Goal: Task Accomplishment & Management: Use online tool/utility

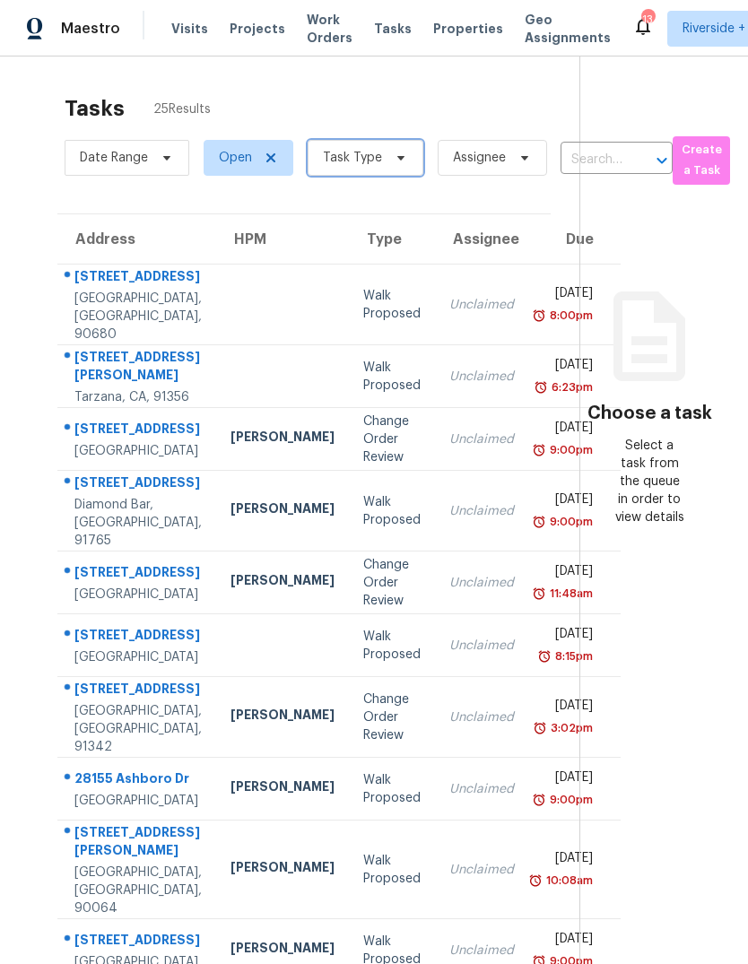
click at [395, 162] on icon at bounding box center [401, 158] width 14 height 14
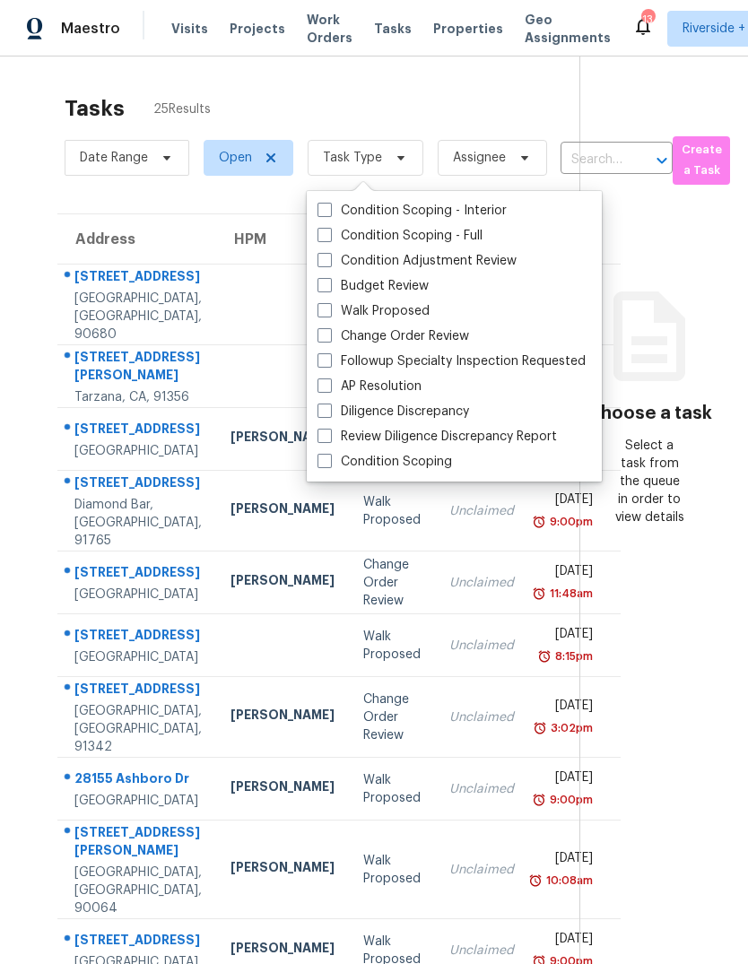
click at [330, 337] on span at bounding box center [324, 335] width 14 height 14
click at [329, 337] on input "Change Order Review" at bounding box center [323, 333] width 12 height 12
checkbox input "true"
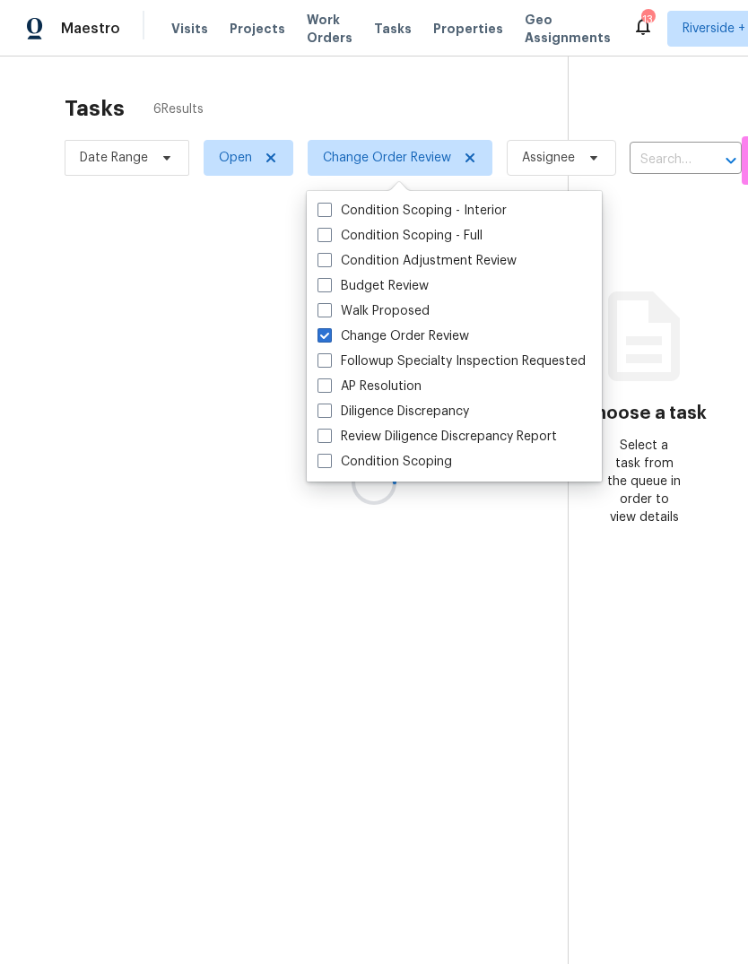
click at [260, 89] on div at bounding box center [374, 482] width 748 height 964
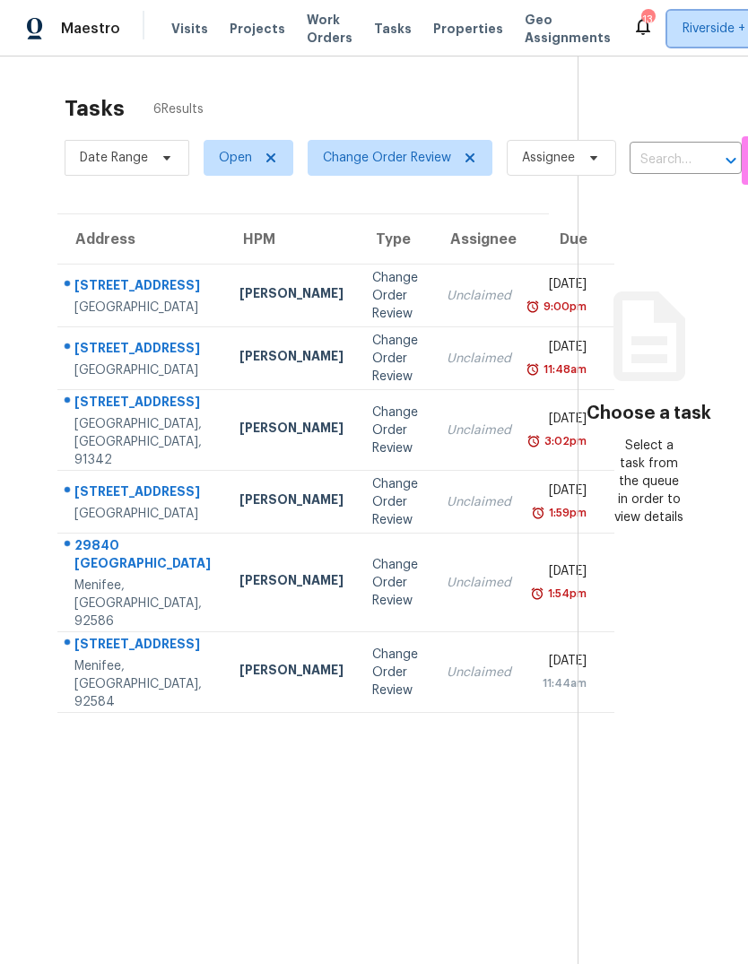
click at [694, 31] on span "Riverside + 1" at bounding box center [718, 29] width 72 height 18
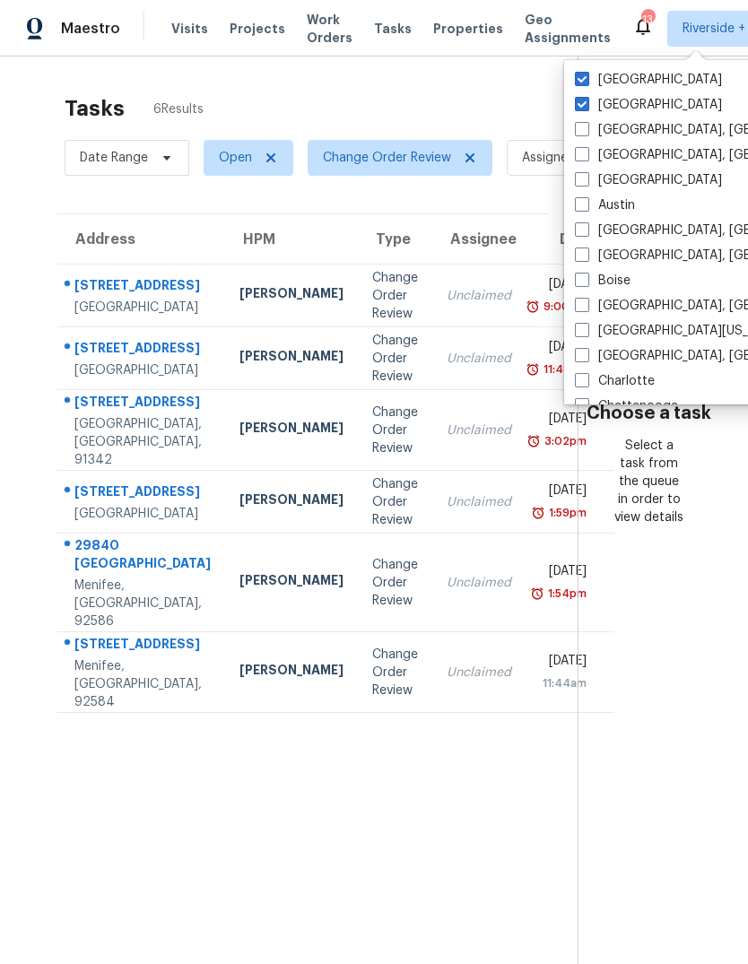
click at [583, 105] on span at bounding box center [582, 104] width 14 height 14
click at [583, 105] on input "[GEOGRAPHIC_DATA]" at bounding box center [581, 102] width 12 height 12
checkbox input "false"
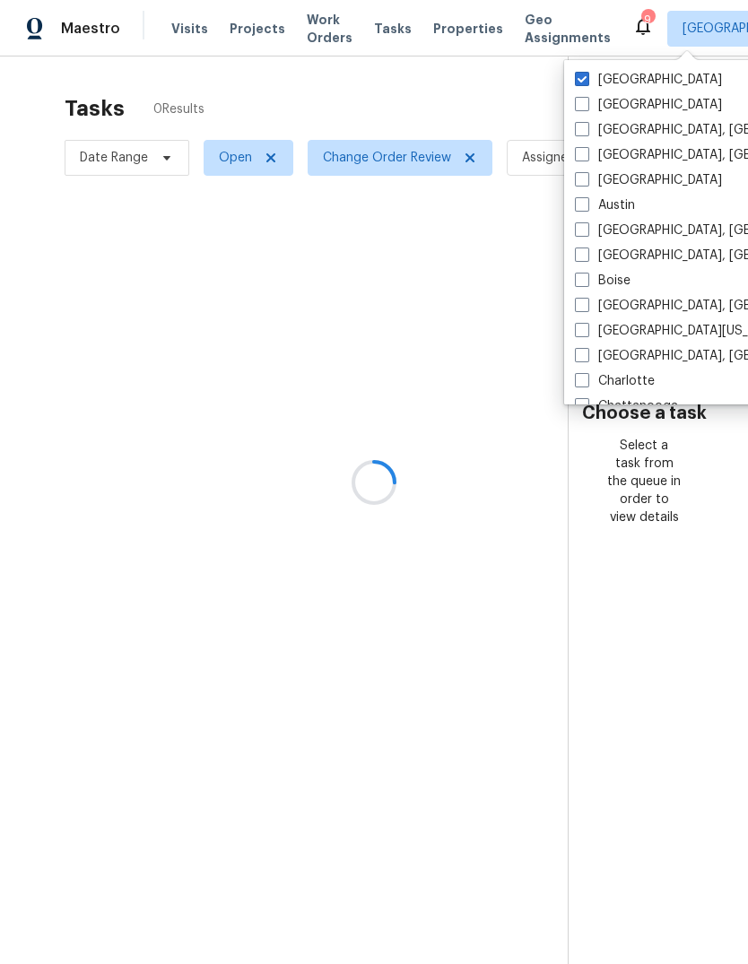
click at [491, 103] on div at bounding box center [374, 482] width 748 height 964
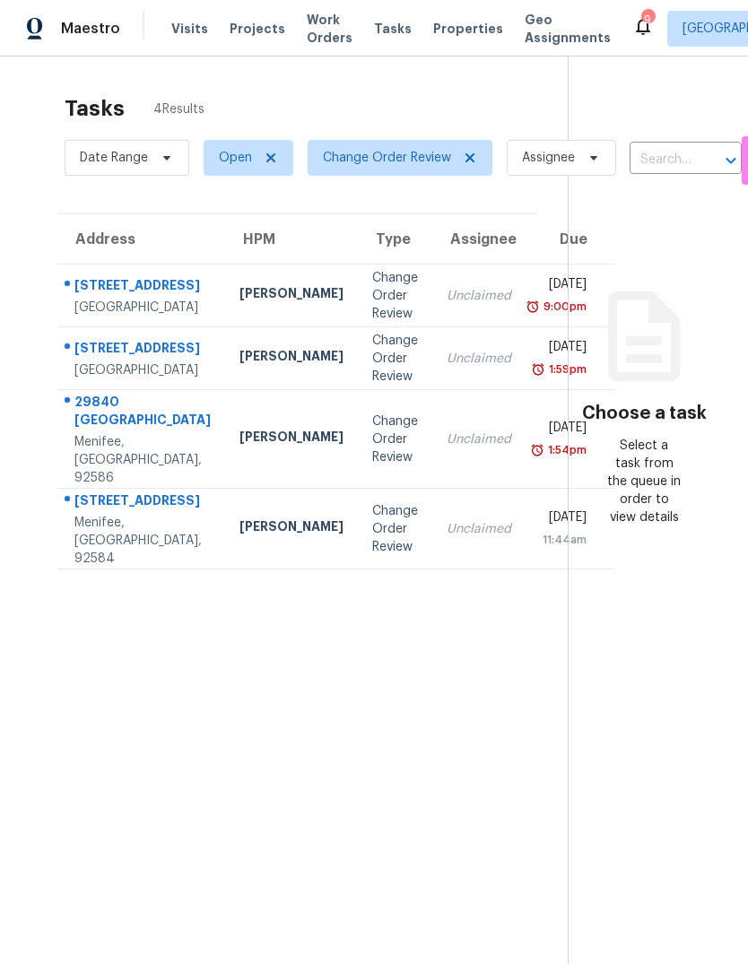
click at [499, 96] on div "Tasks 4 Results" at bounding box center [316, 108] width 503 height 47
click at [239, 369] on div "[PERSON_NAME]" at bounding box center [291, 358] width 104 height 22
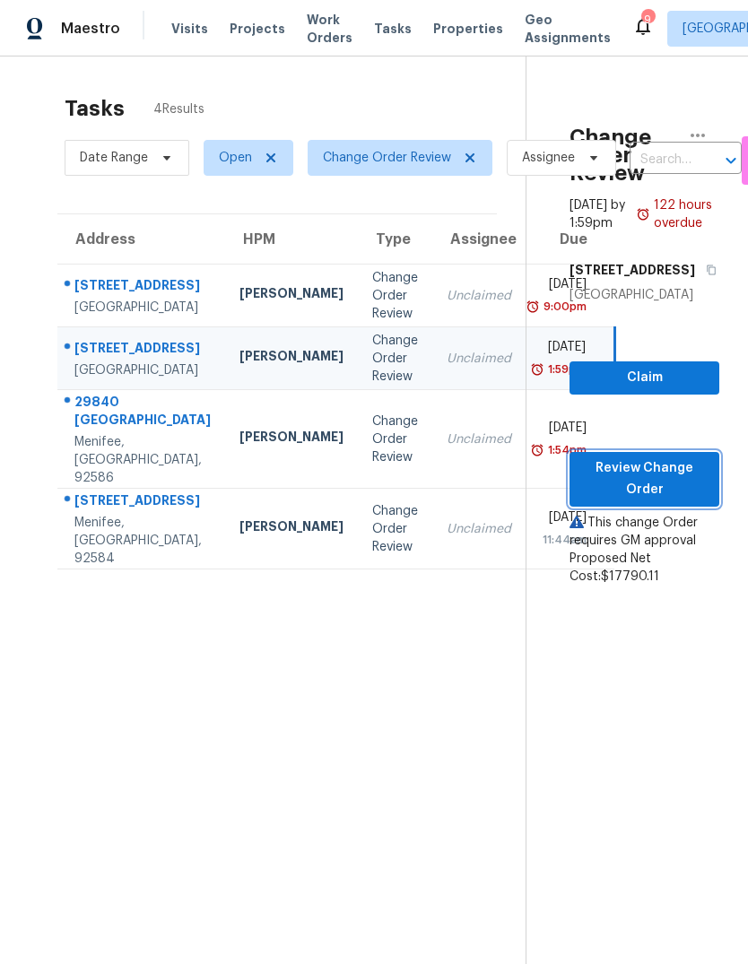
click at [683, 492] on span "Review Change Order" at bounding box center [644, 479] width 121 height 44
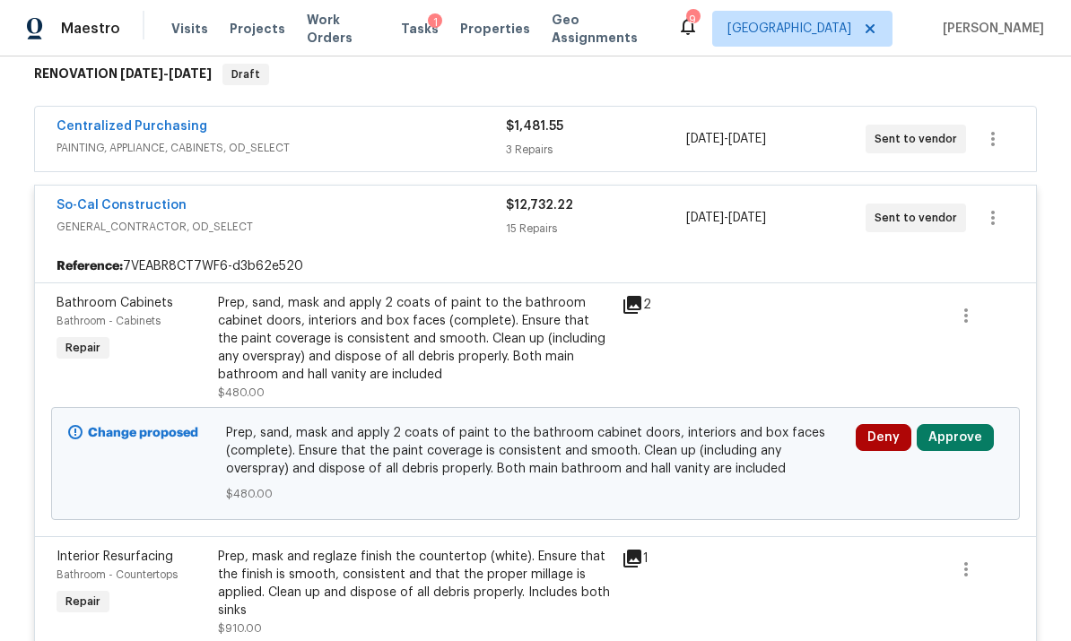
scroll to position [299, 0]
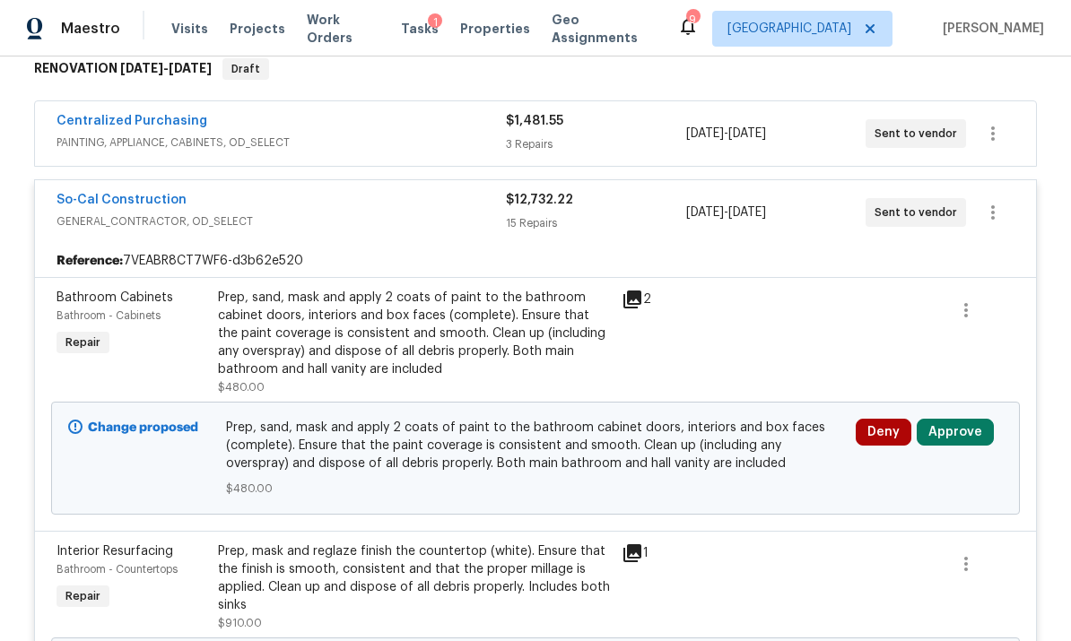
click at [747, 435] on button "Approve" at bounding box center [954, 432] width 77 height 27
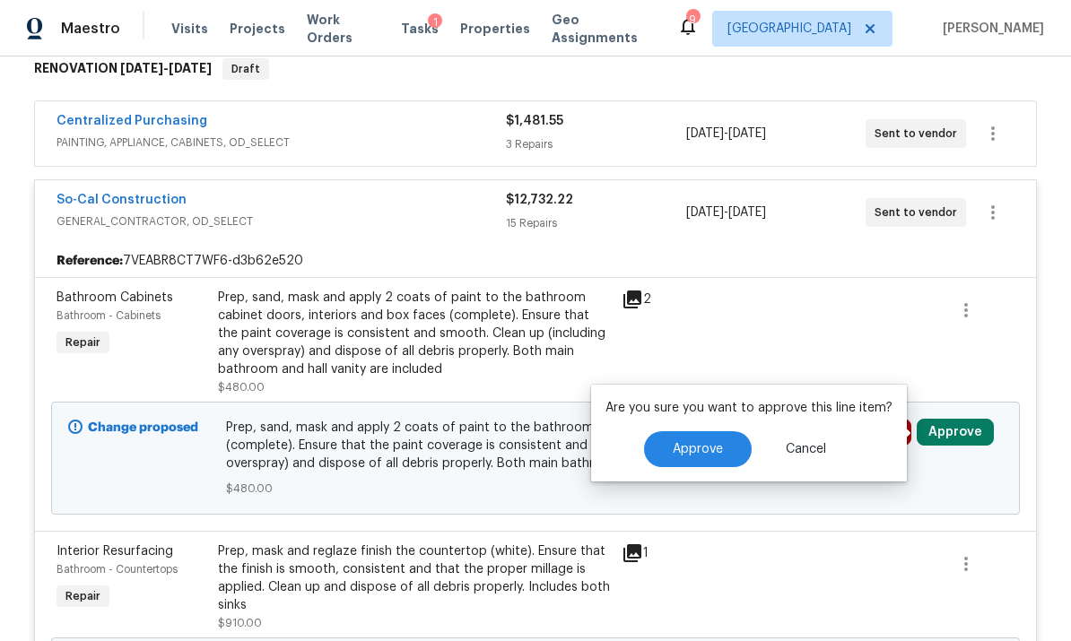
click at [723, 447] on button "Approve" at bounding box center [698, 449] width 108 height 36
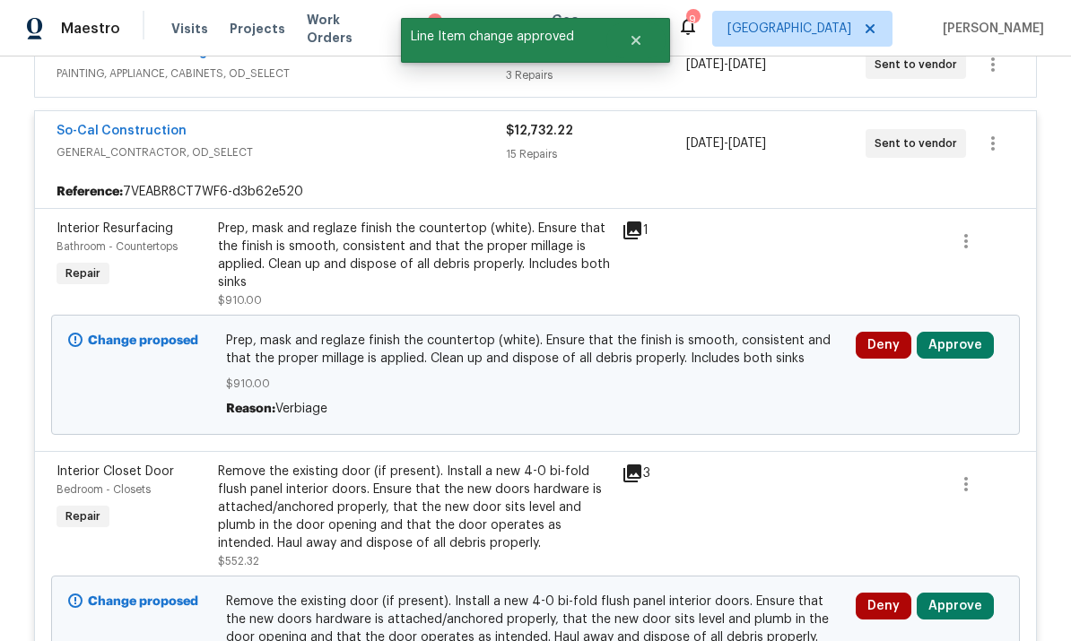
scroll to position [371, 0]
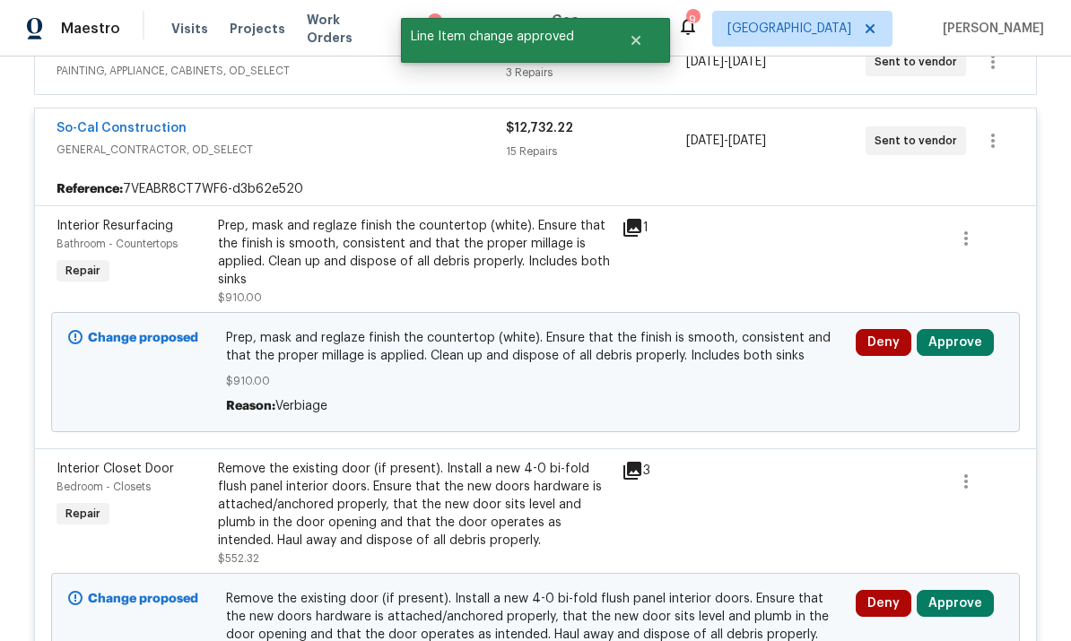
click at [747, 345] on button "Approve" at bounding box center [954, 342] width 77 height 27
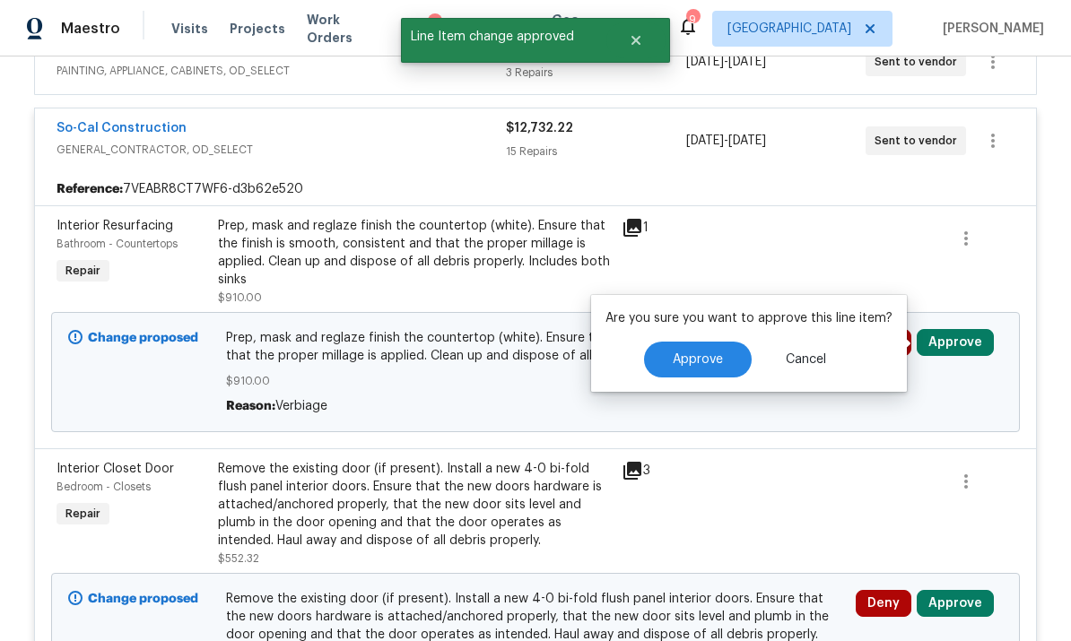
click at [706, 353] on span "Approve" at bounding box center [697, 359] width 50 height 13
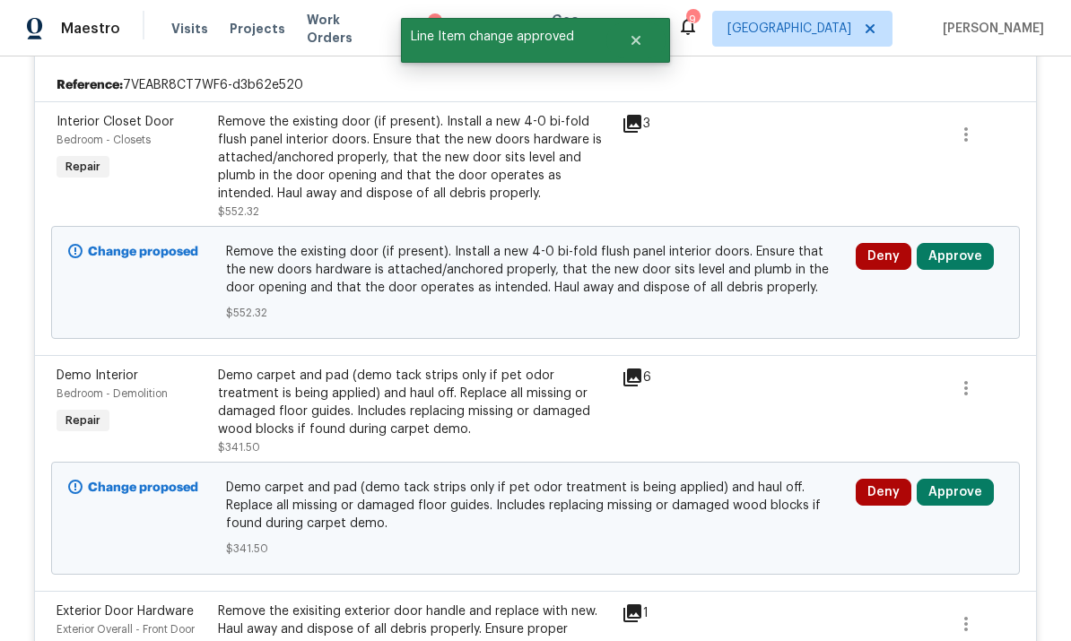
scroll to position [476, 0]
click at [747, 254] on button "Approve" at bounding box center [954, 255] width 77 height 27
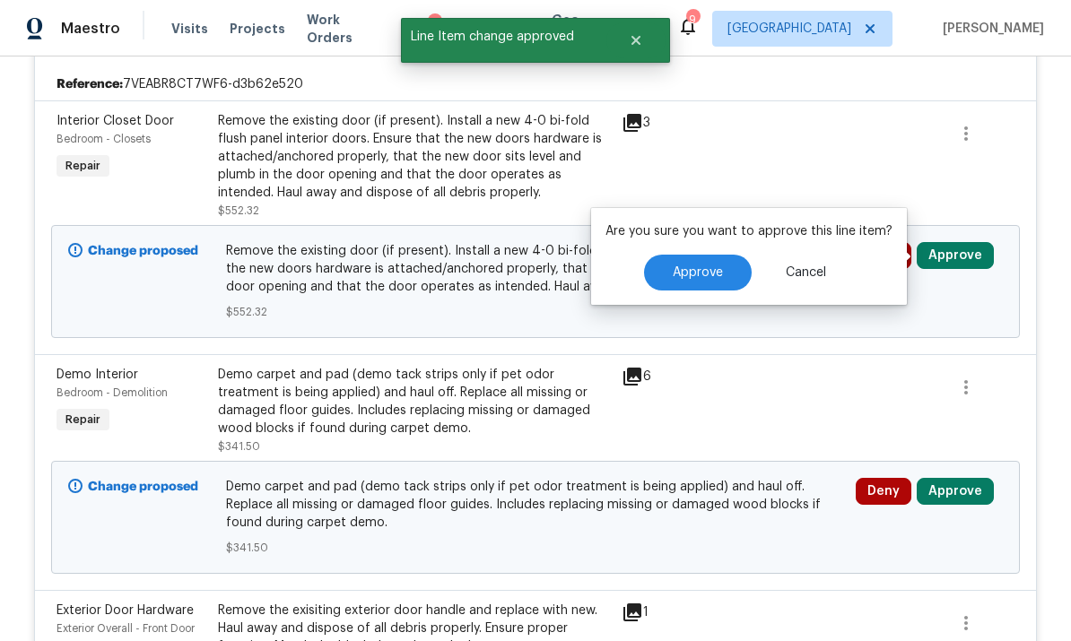
click at [720, 259] on button "Approve" at bounding box center [698, 273] width 108 height 36
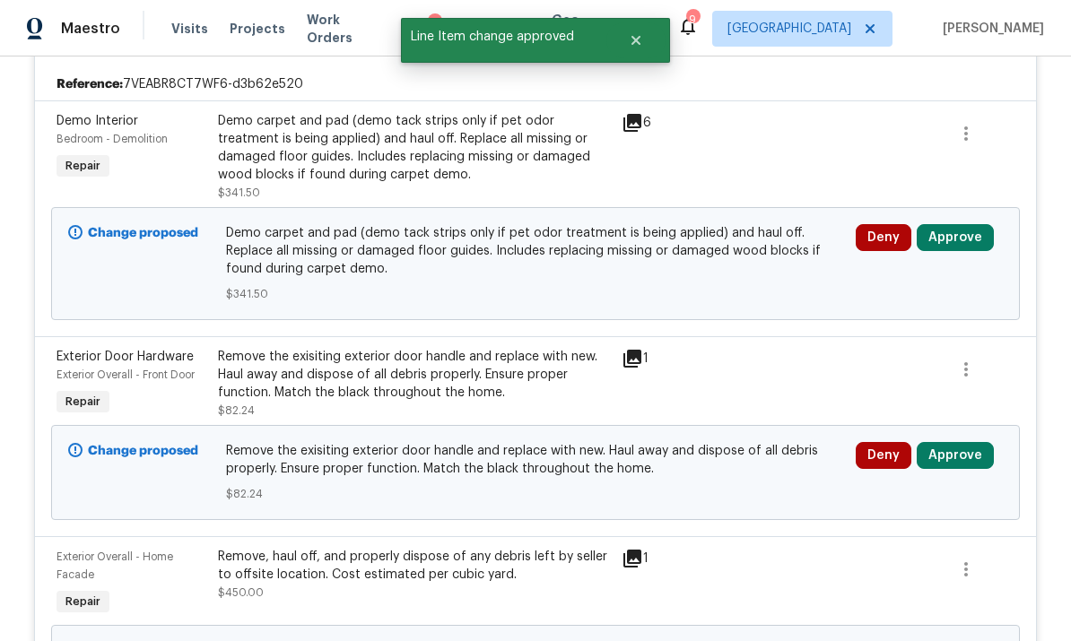
click at [747, 245] on button "Approve" at bounding box center [954, 237] width 77 height 27
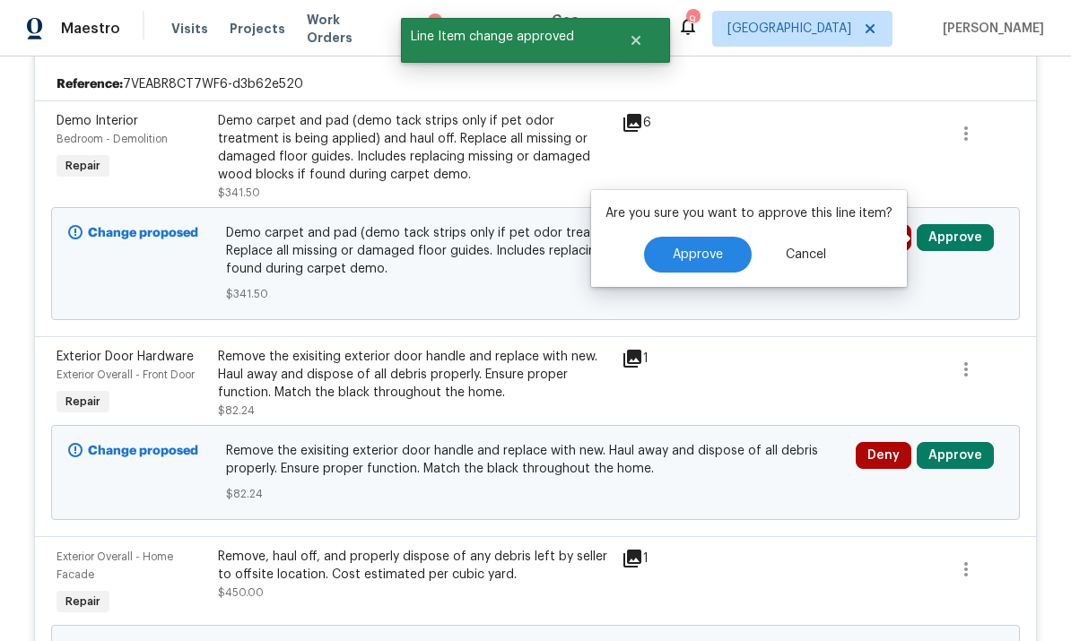
click at [718, 245] on button "Approve" at bounding box center [698, 255] width 108 height 36
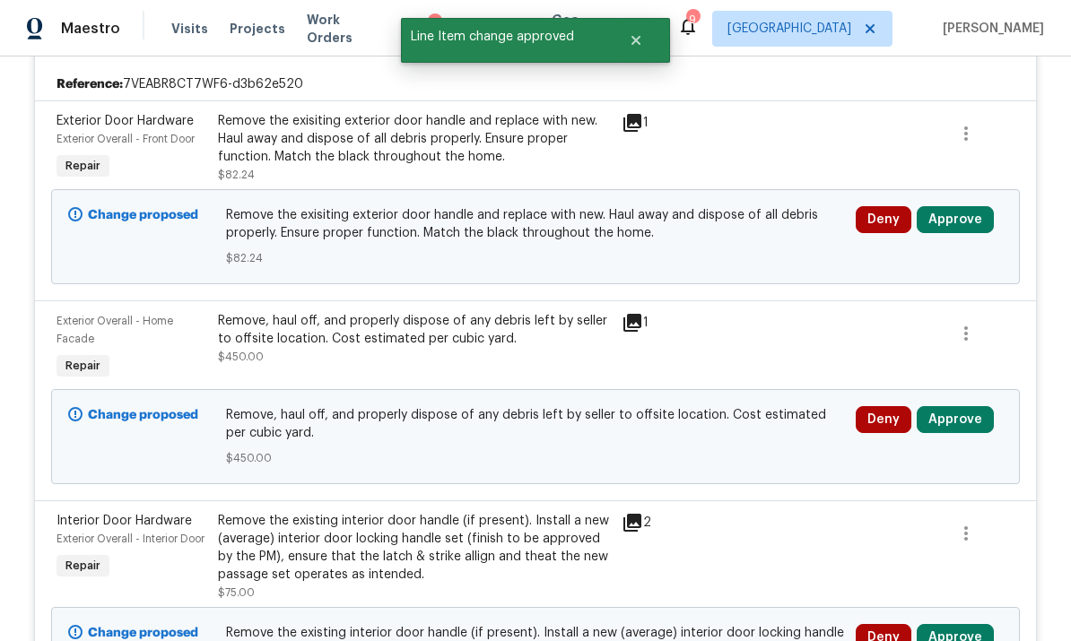
click at [747, 218] on button "Approve" at bounding box center [954, 219] width 77 height 27
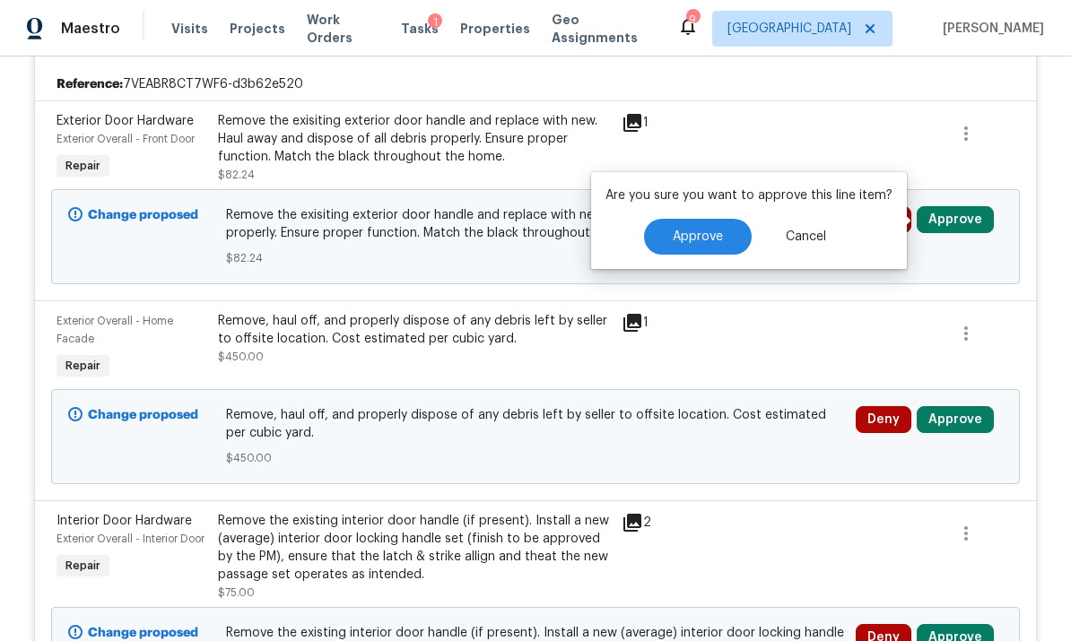
click at [727, 228] on button "Approve" at bounding box center [698, 237] width 108 height 36
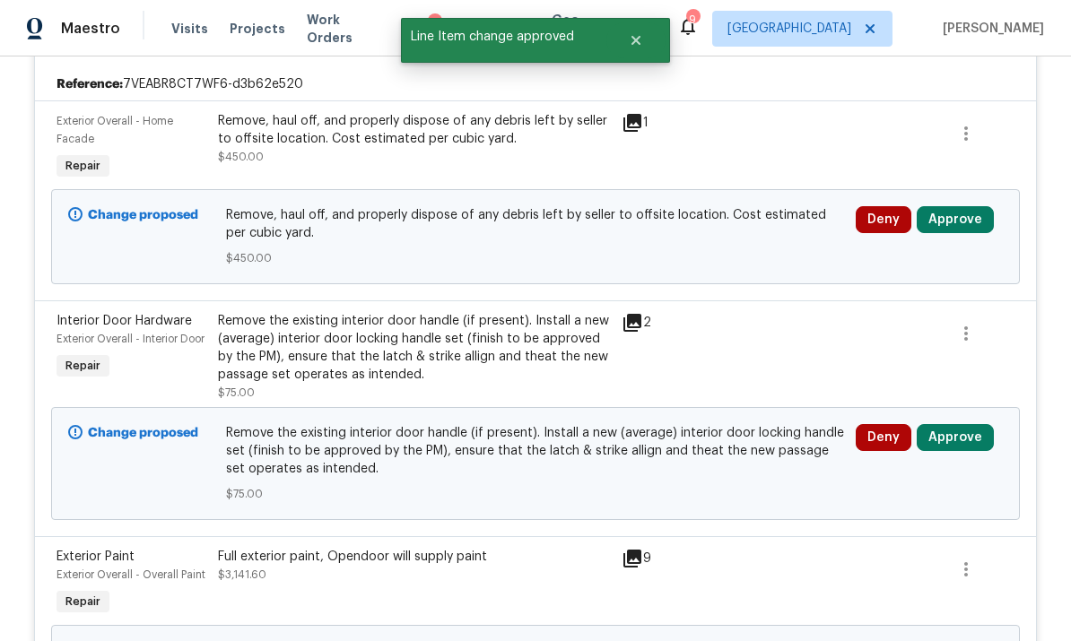
click at [747, 219] on button "Approve" at bounding box center [954, 219] width 77 height 27
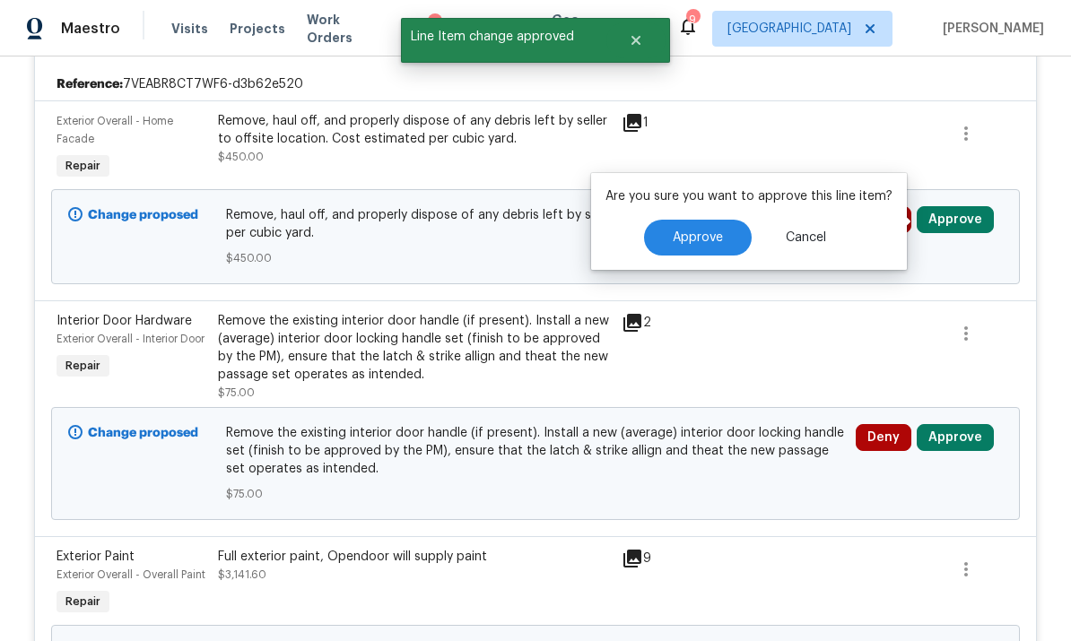
click at [726, 229] on button "Approve" at bounding box center [698, 238] width 108 height 36
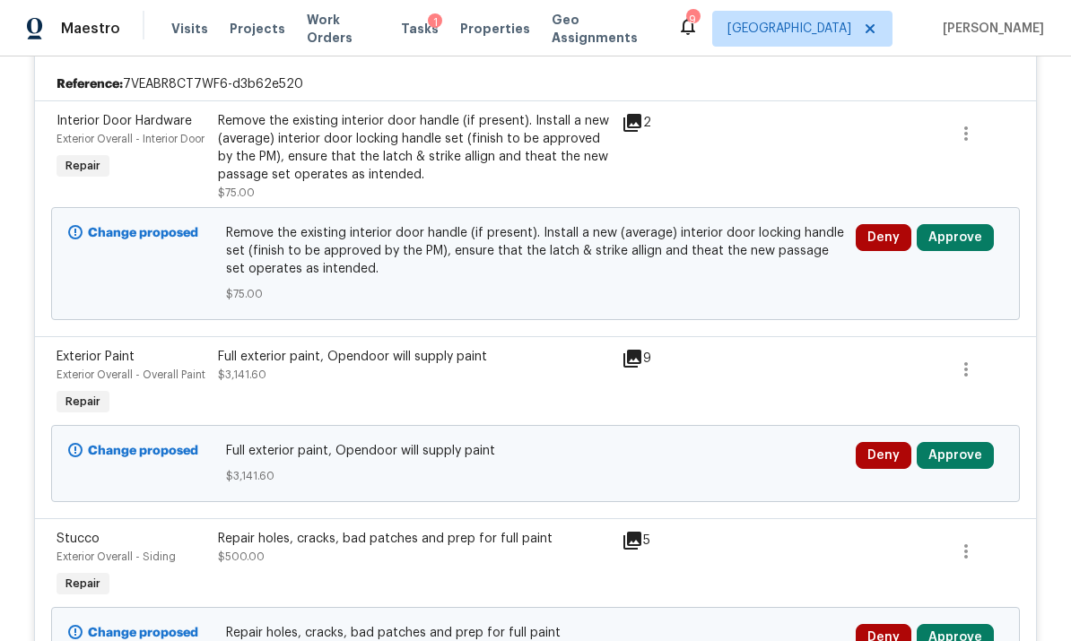
click at [747, 238] on button "Approve" at bounding box center [954, 237] width 77 height 27
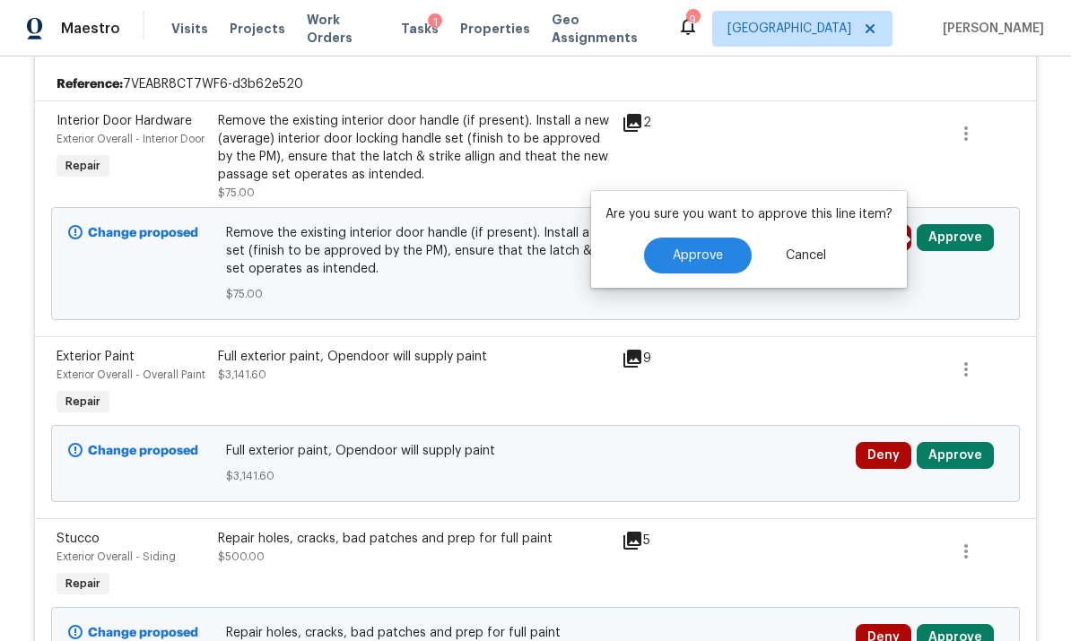
click at [728, 245] on button "Approve" at bounding box center [698, 256] width 108 height 36
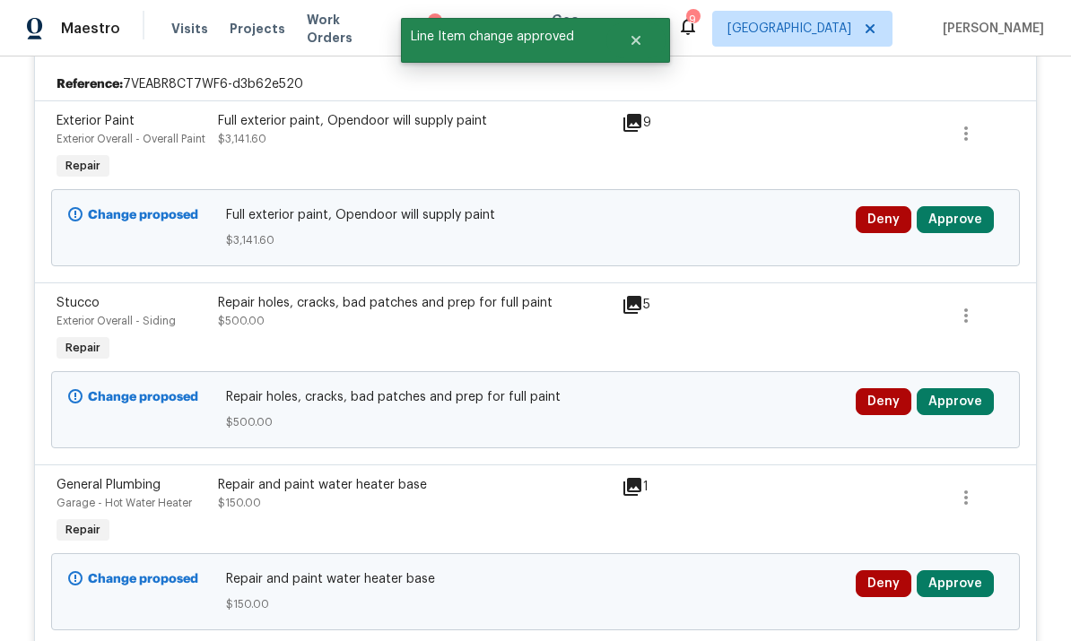
click at [747, 223] on button "Approve" at bounding box center [954, 219] width 77 height 27
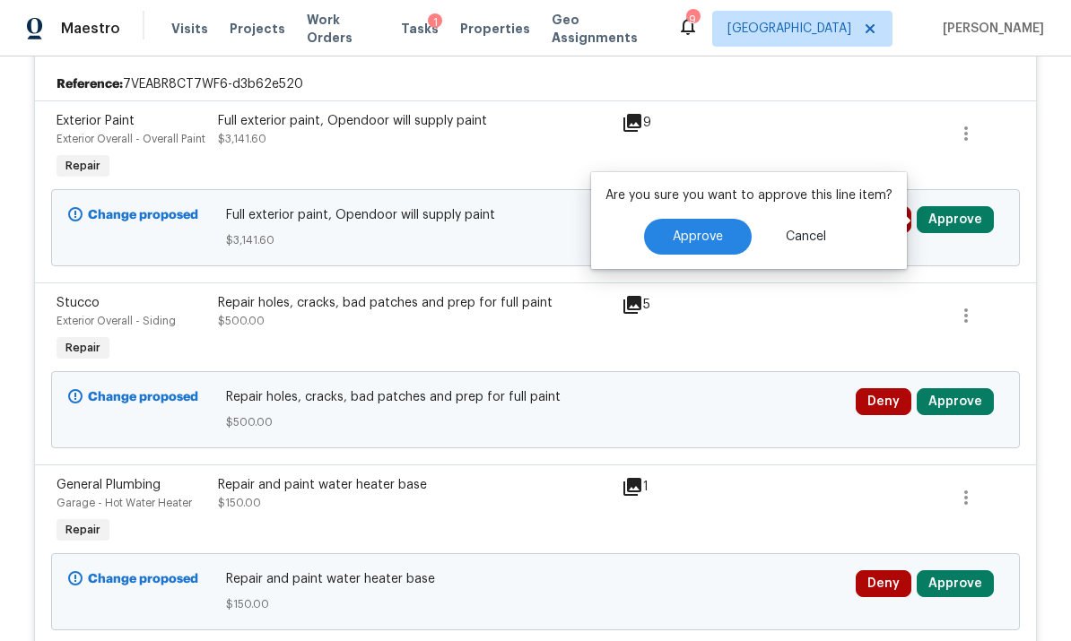
click at [716, 219] on button "Approve" at bounding box center [698, 237] width 108 height 36
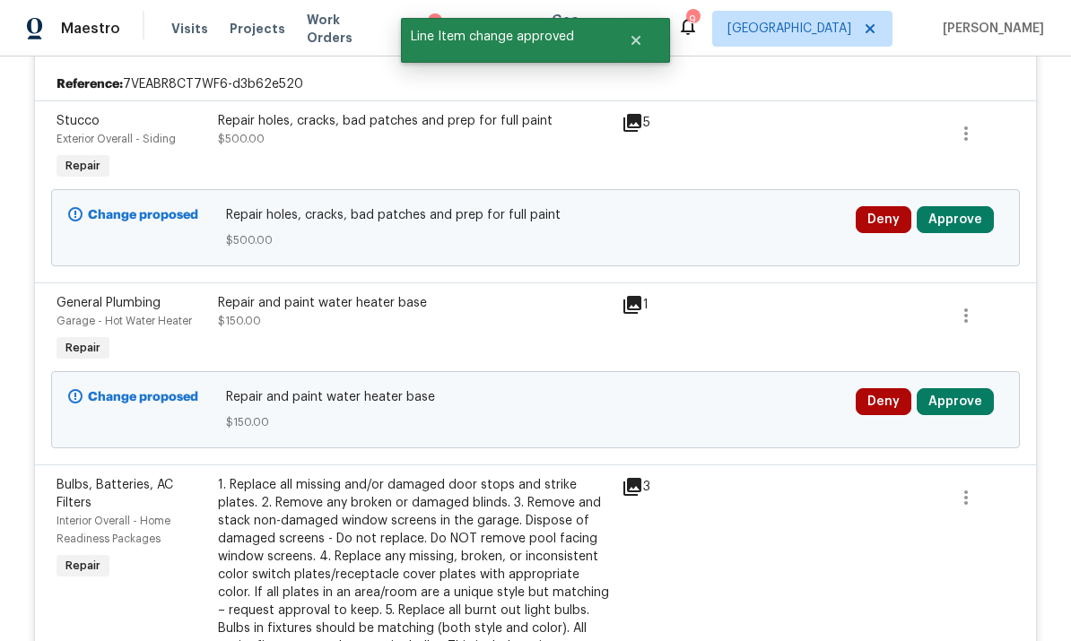
click at [747, 213] on button "Approve" at bounding box center [954, 219] width 77 height 27
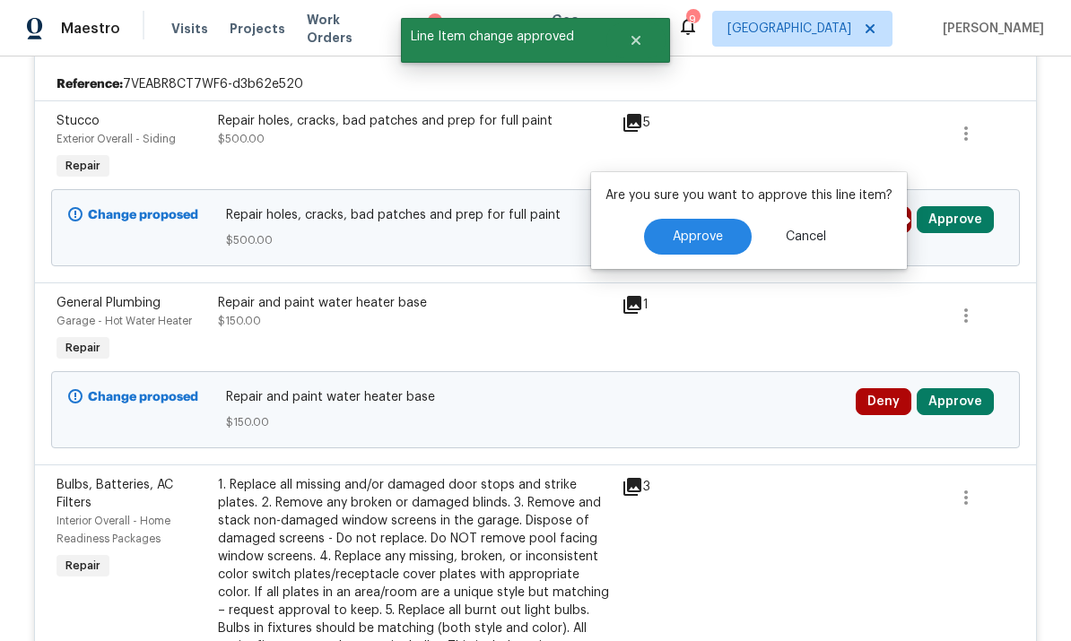
click at [712, 238] on span "Approve" at bounding box center [697, 236] width 50 height 13
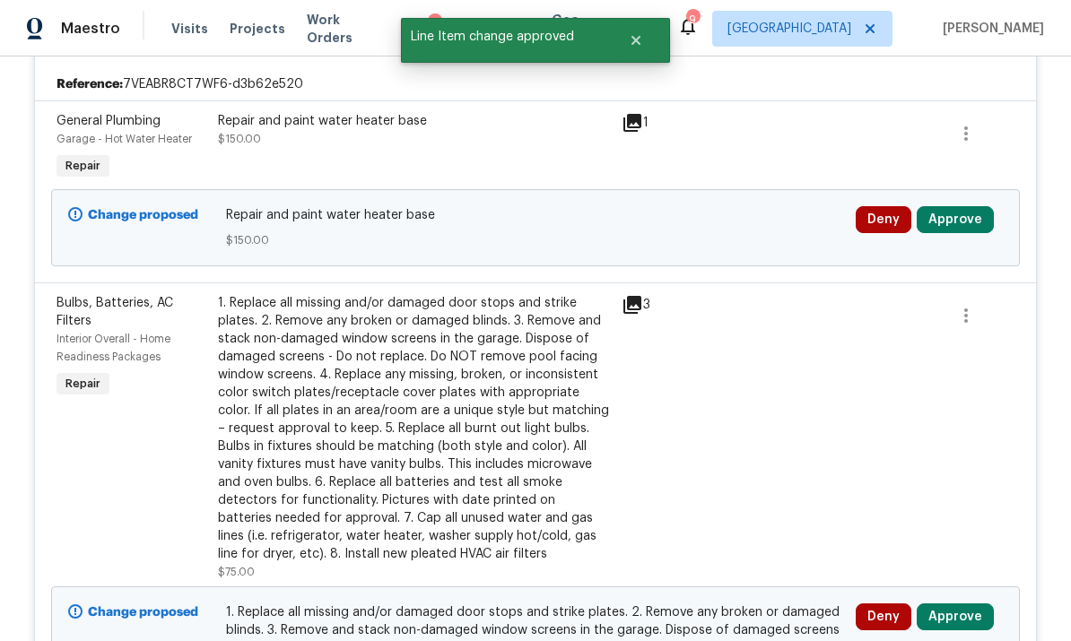
click at [747, 220] on button "Approve" at bounding box center [954, 219] width 77 height 27
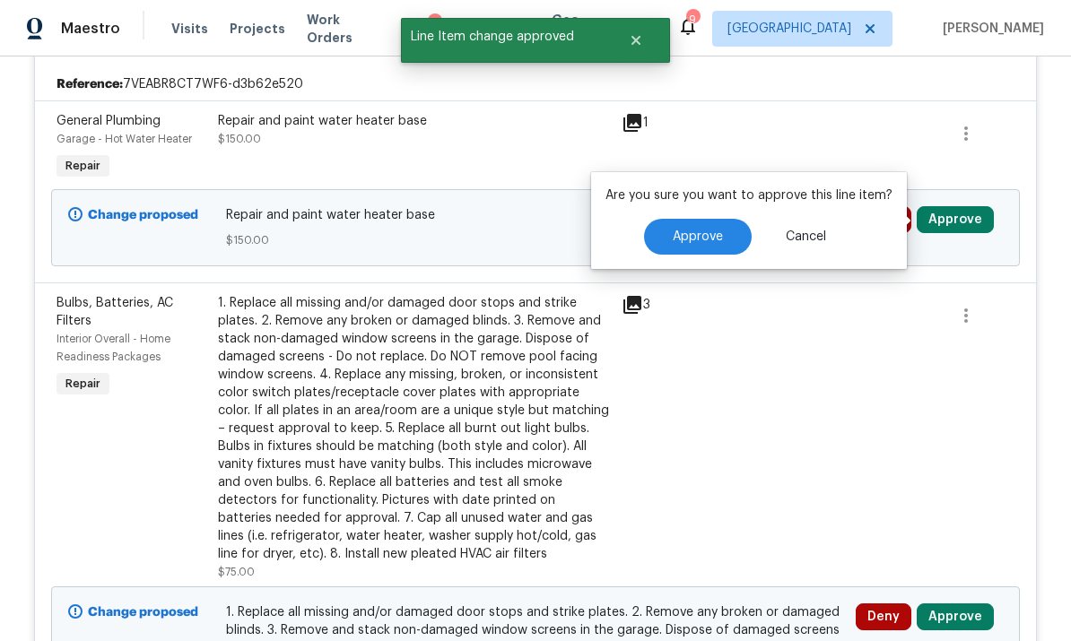
click at [732, 232] on button "Approve" at bounding box center [698, 237] width 108 height 36
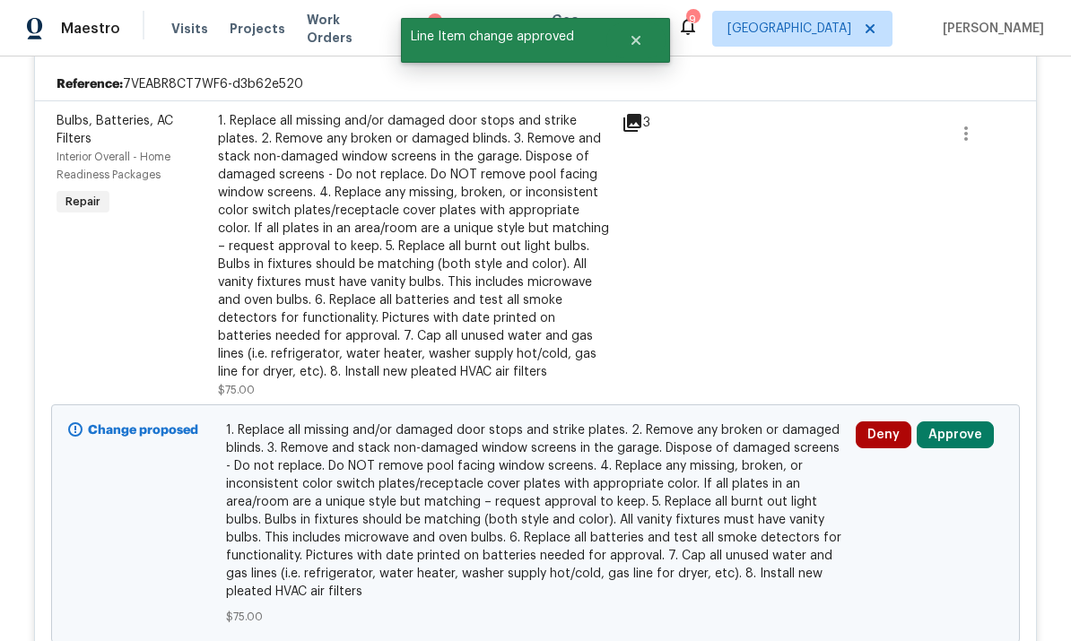
click at [747, 438] on button "Approve" at bounding box center [954, 434] width 77 height 27
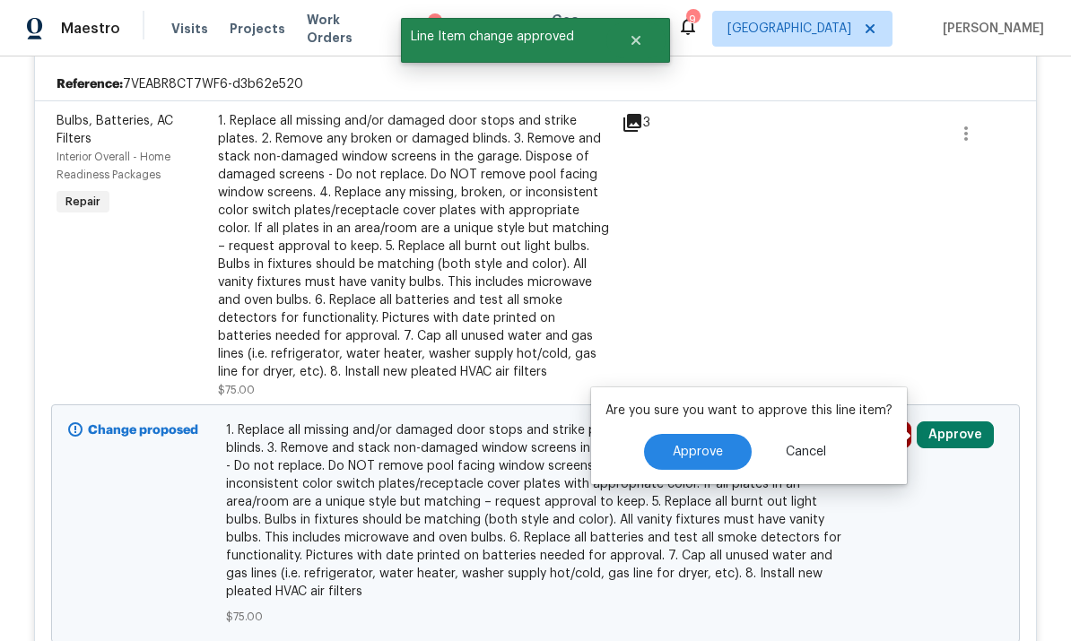
click at [725, 430] on div "Are you sure you want to approve this line item? Approve Cancel" at bounding box center [749, 435] width 316 height 97
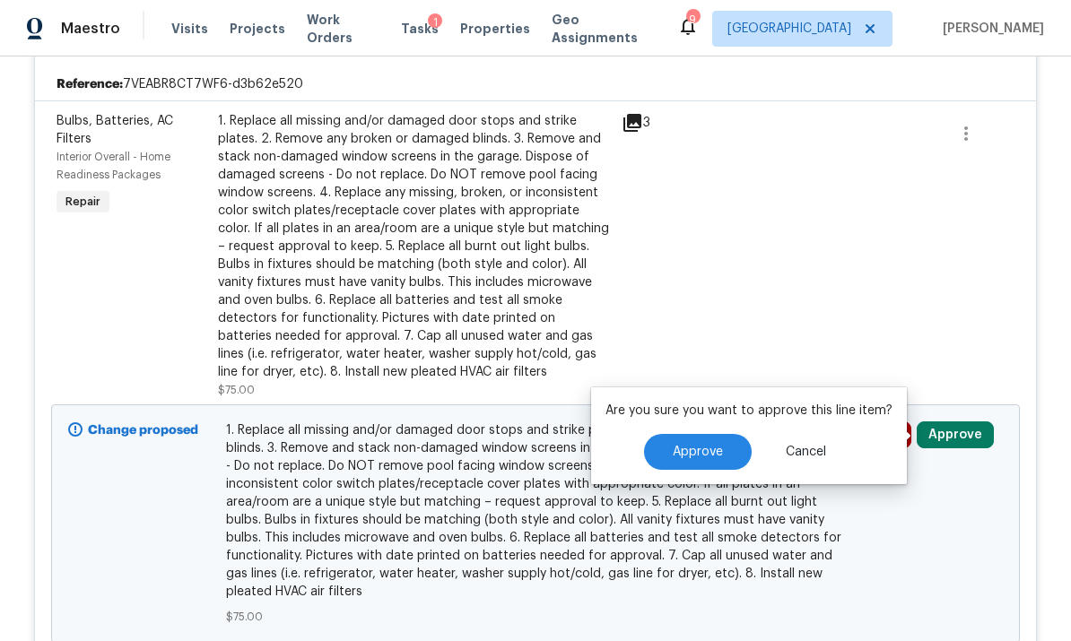
click at [707, 458] on span "Approve" at bounding box center [697, 452] width 50 height 13
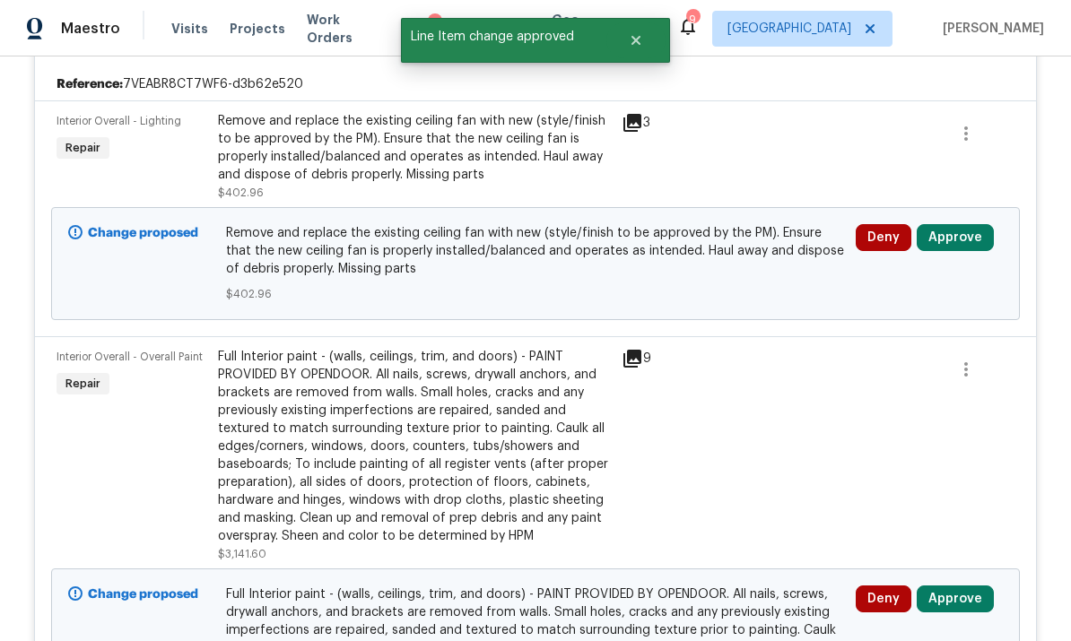
click at [747, 240] on button "Approve" at bounding box center [954, 237] width 77 height 27
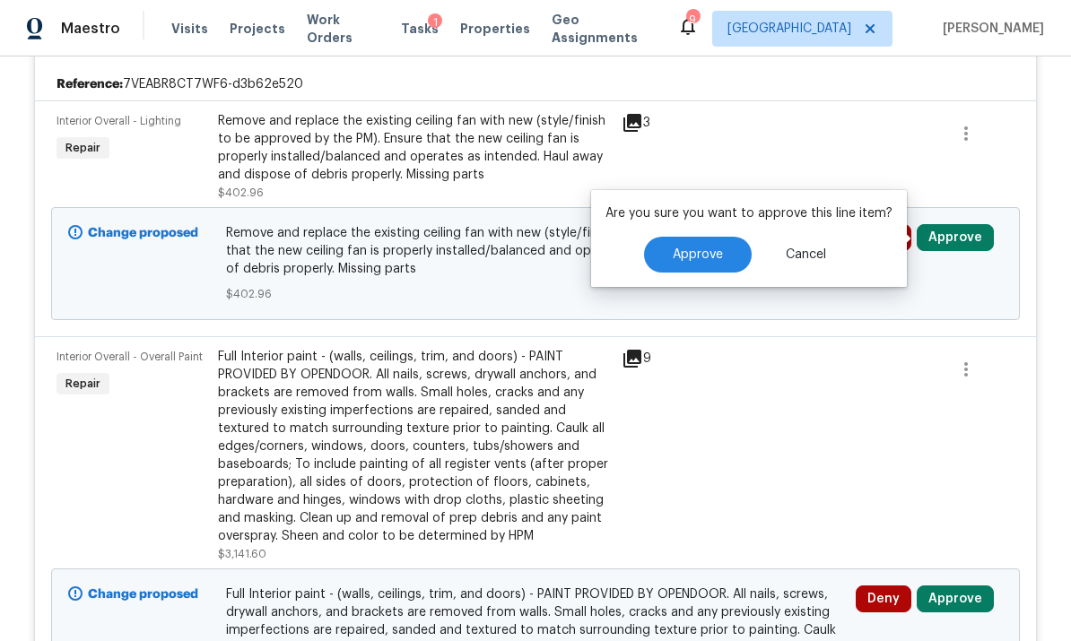
click at [747, 134] on div at bounding box center [777, 157] width 161 height 100
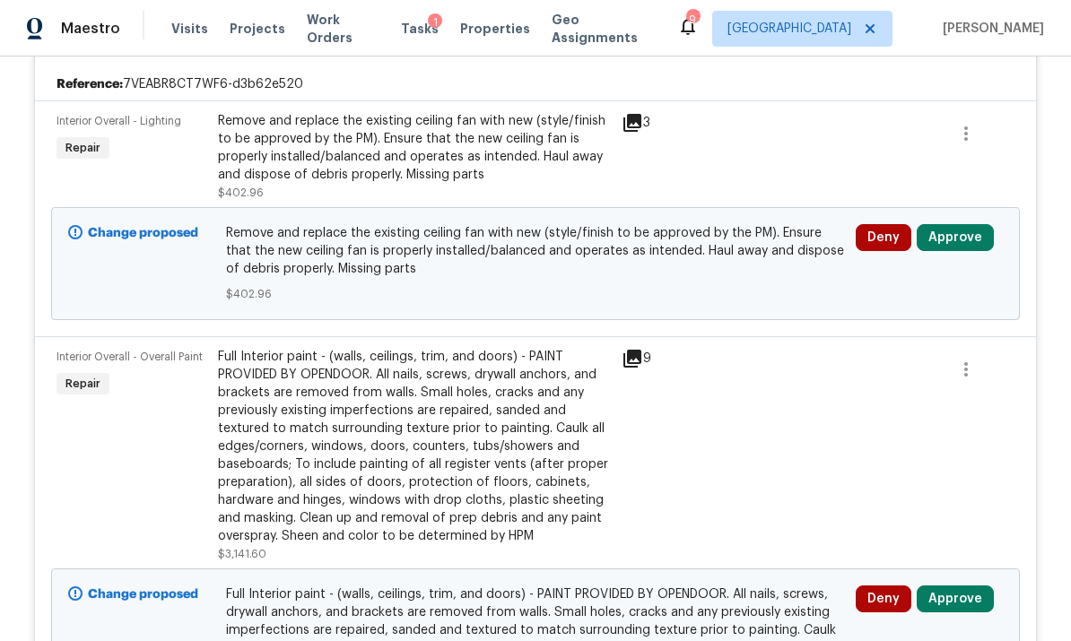
click at [255, 134] on div "Remove and replace the existing ceiling fan with new (style/finish to be approv…" at bounding box center [414, 148] width 393 height 72
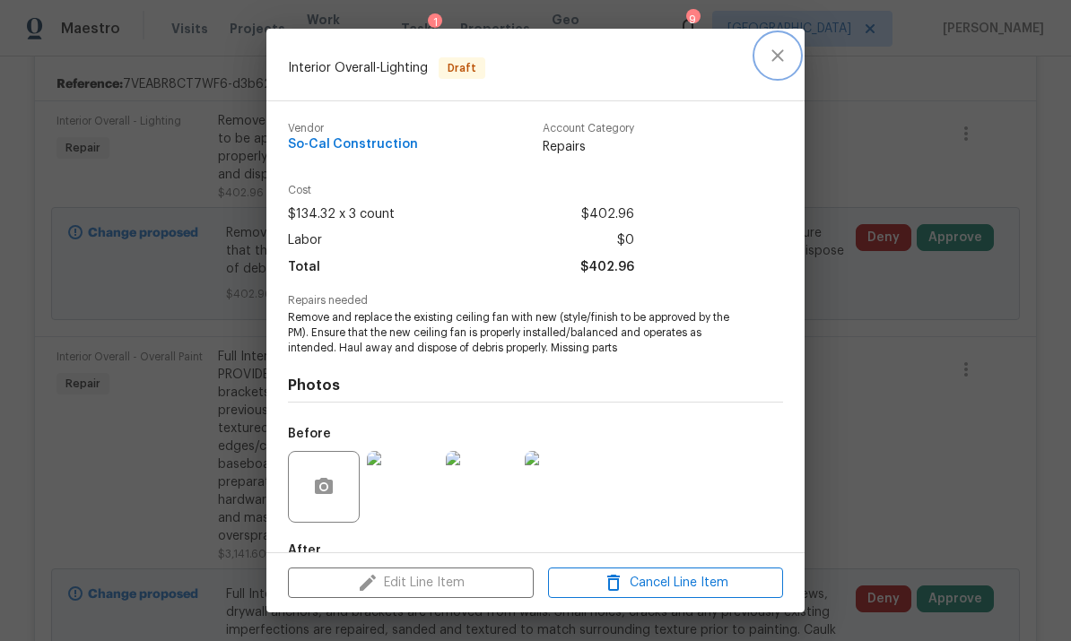
click at [747, 61] on icon "close" at bounding box center [778, 56] width 22 height 22
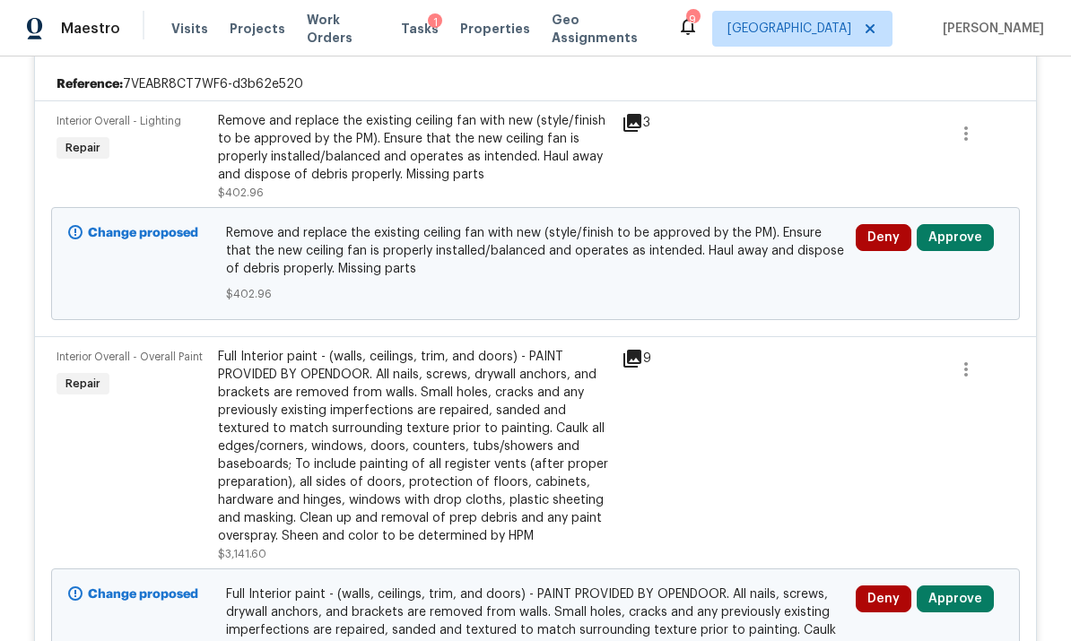
click at [747, 246] on button "Approve" at bounding box center [954, 237] width 77 height 27
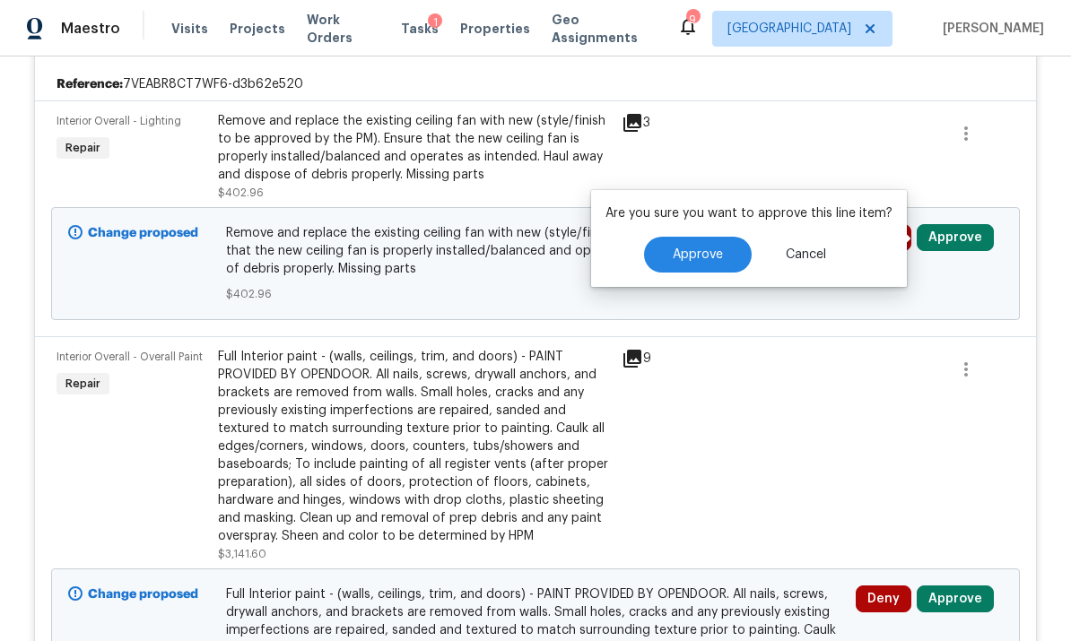
click at [707, 246] on button "Approve" at bounding box center [698, 255] width 108 height 36
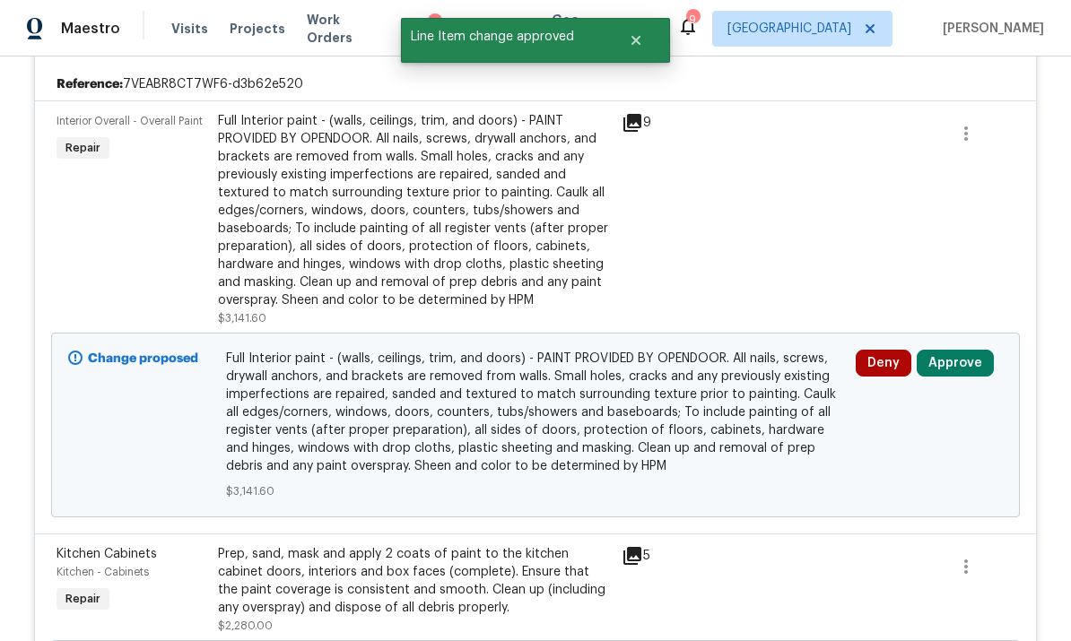
click at [313, 200] on div "Full Interior paint - (walls, ceilings, trim, and doors) - PAINT PROVIDED BY OP…" at bounding box center [414, 210] width 393 height 197
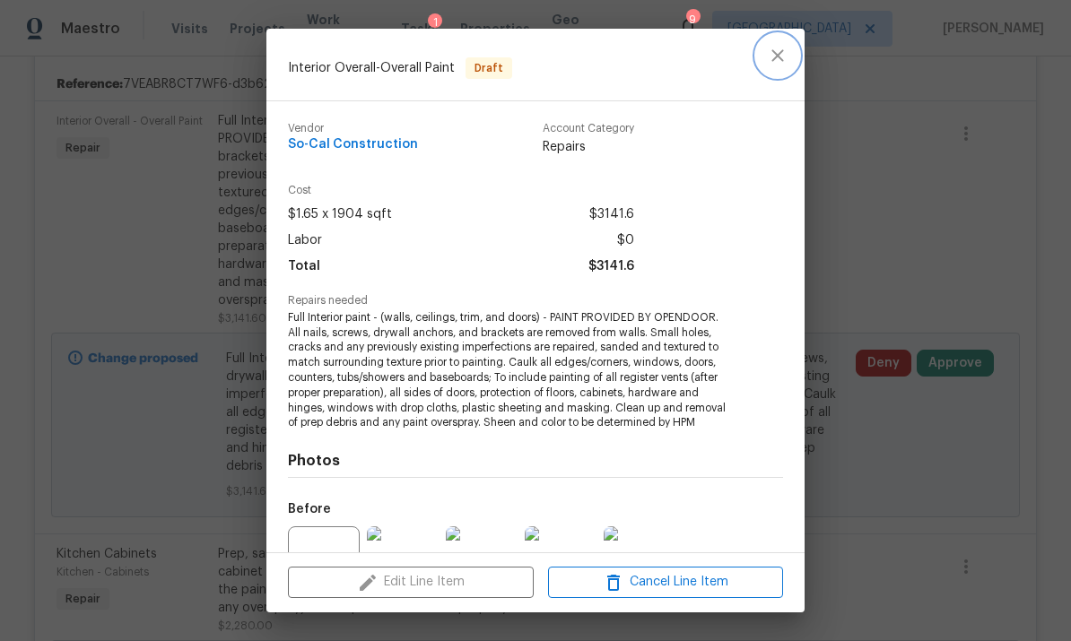
click at [747, 52] on icon "close" at bounding box center [778, 56] width 22 height 22
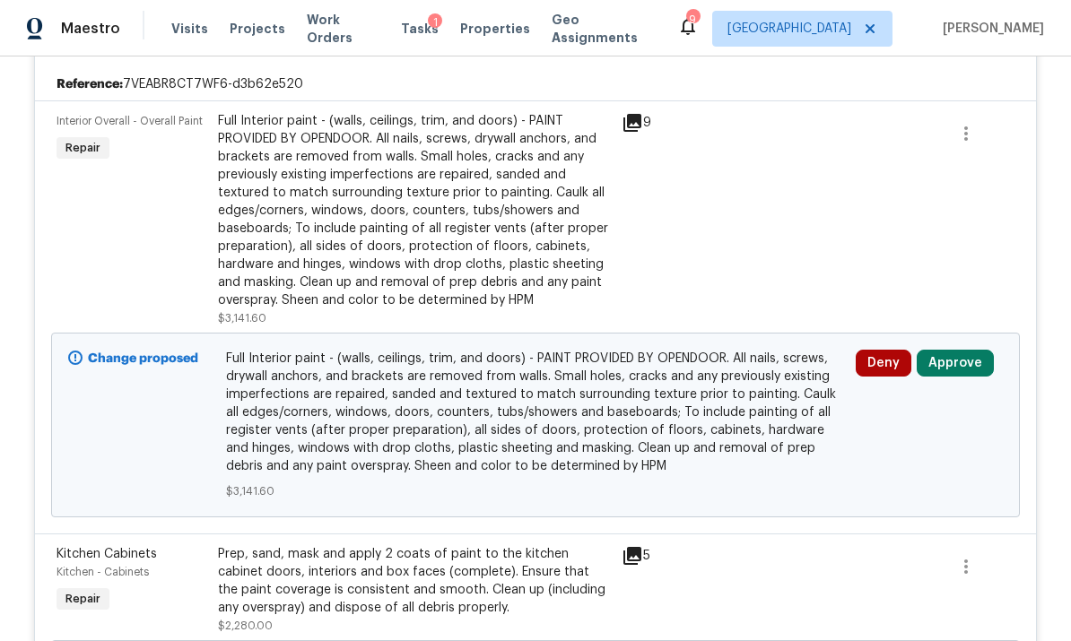
click at [747, 360] on button "Approve" at bounding box center [954, 363] width 77 height 27
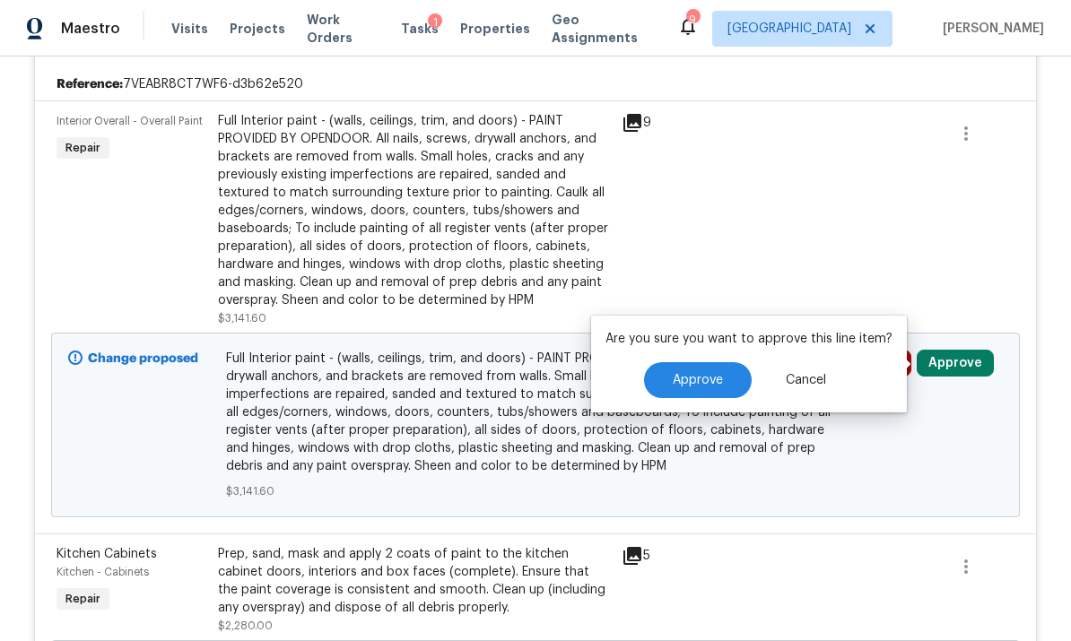
click at [705, 369] on button "Approve" at bounding box center [698, 380] width 108 height 36
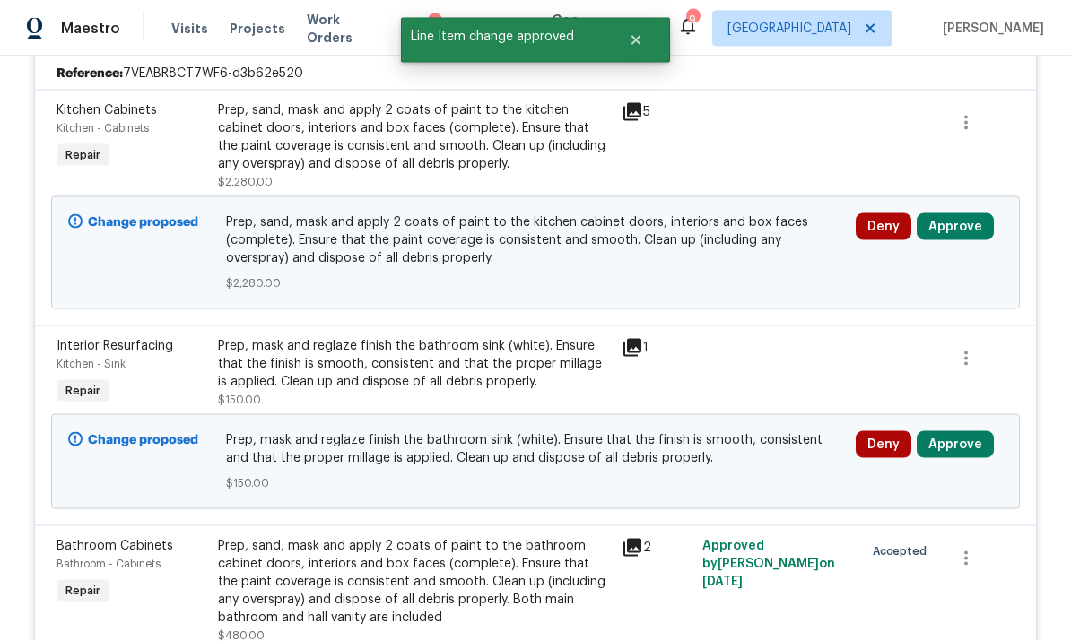
scroll to position [499, 0]
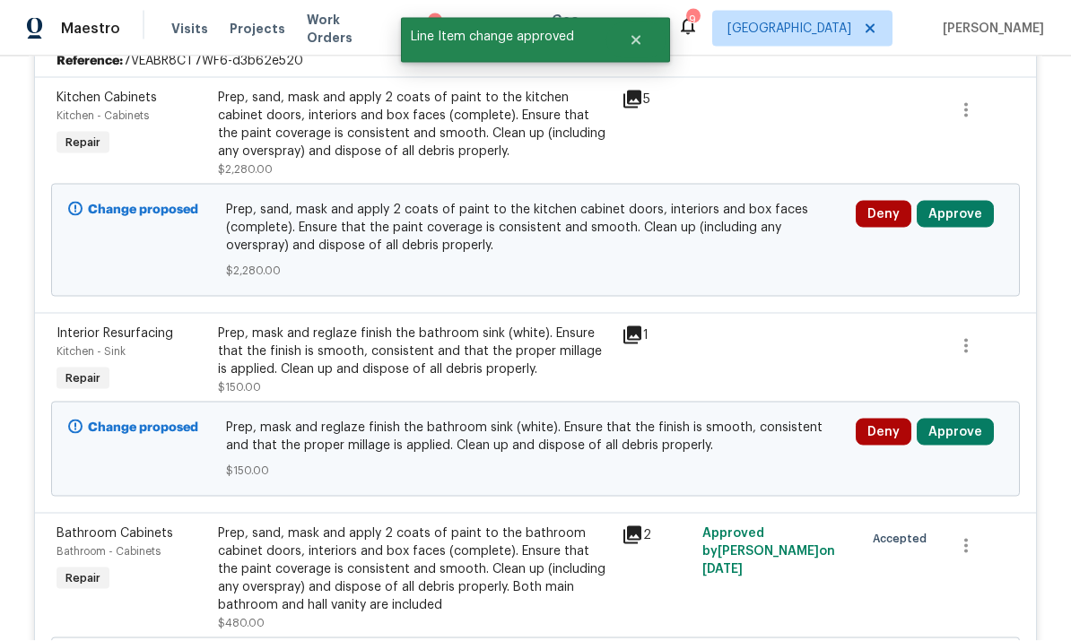
click at [747, 209] on button "Approve" at bounding box center [954, 214] width 77 height 27
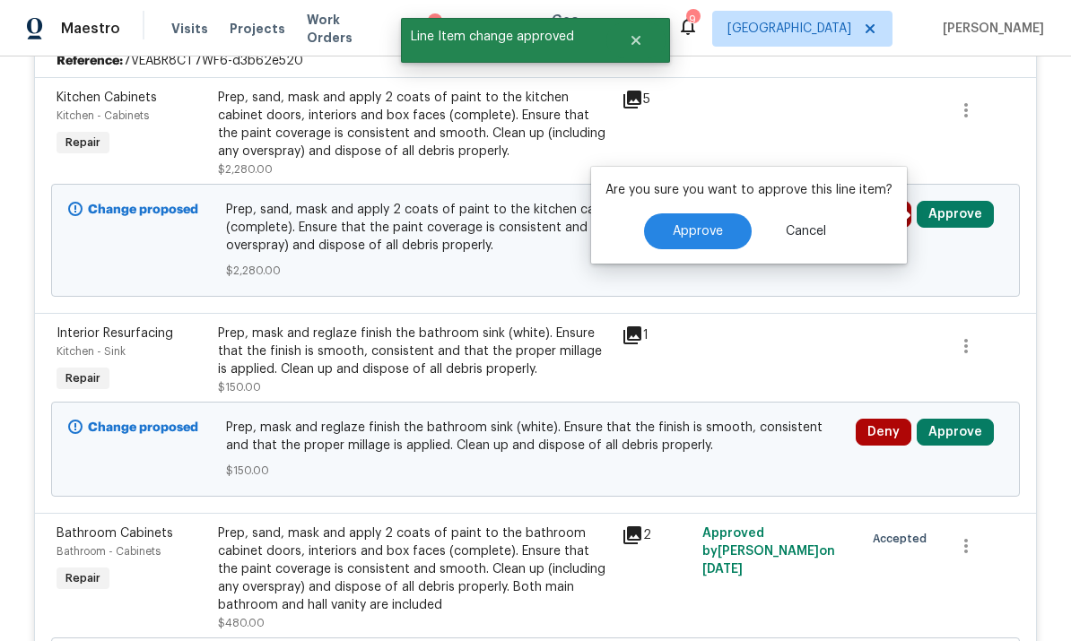
click at [699, 225] on span "Approve" at bounding box center [697, 231] width 50 height 13
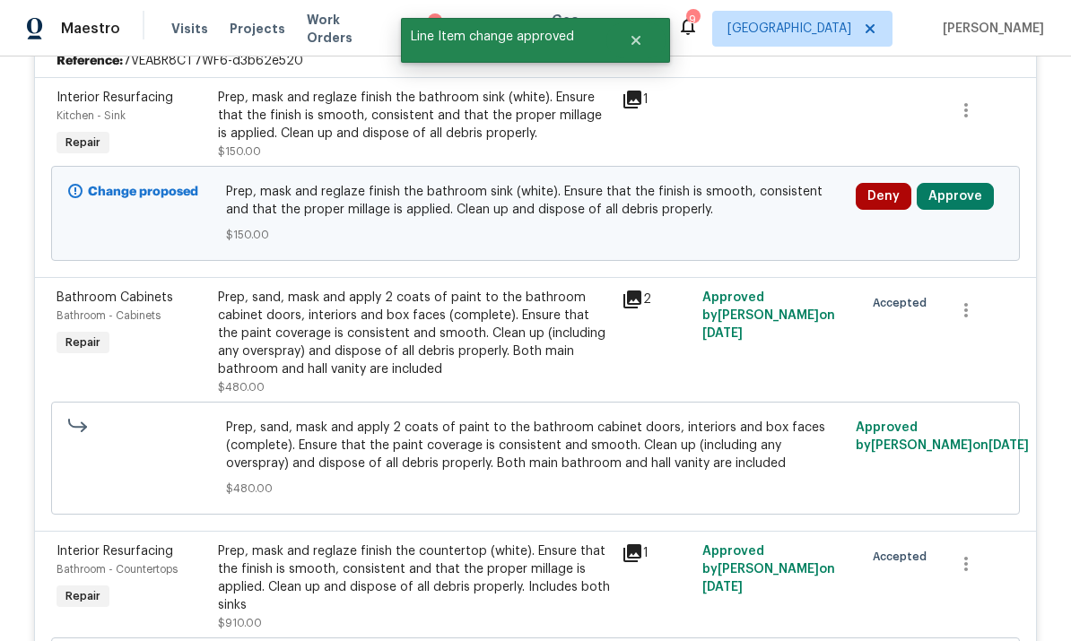
click at [747, 195] on button "Approve" at bounding box center [954, 196] width 77 height 27
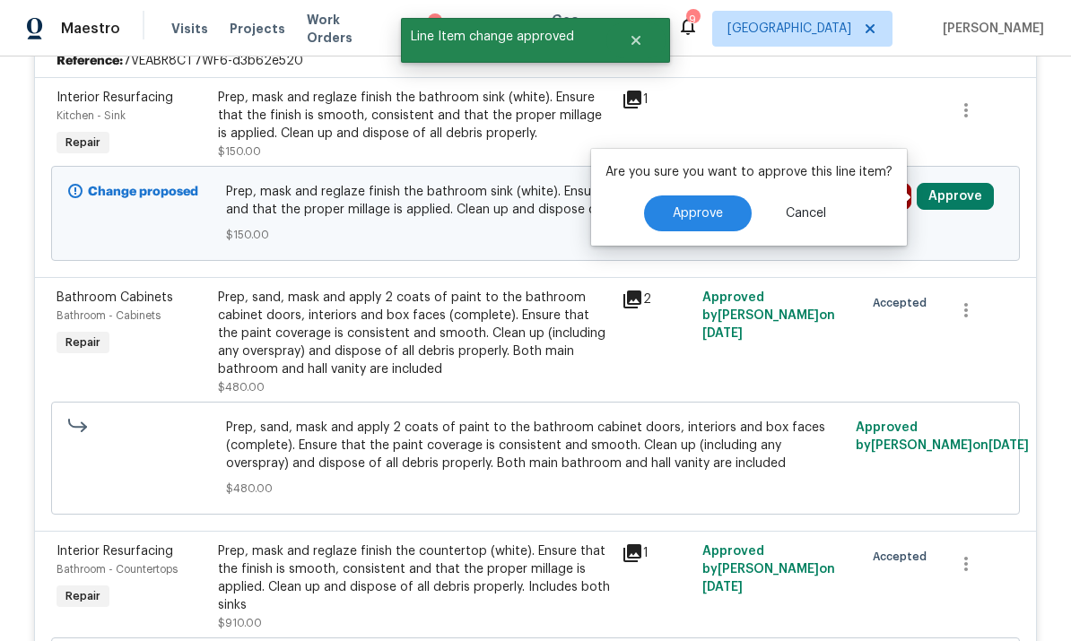
click at [696, 207] on span "Approve" at bounding box center [697, 213] width 50 height 13
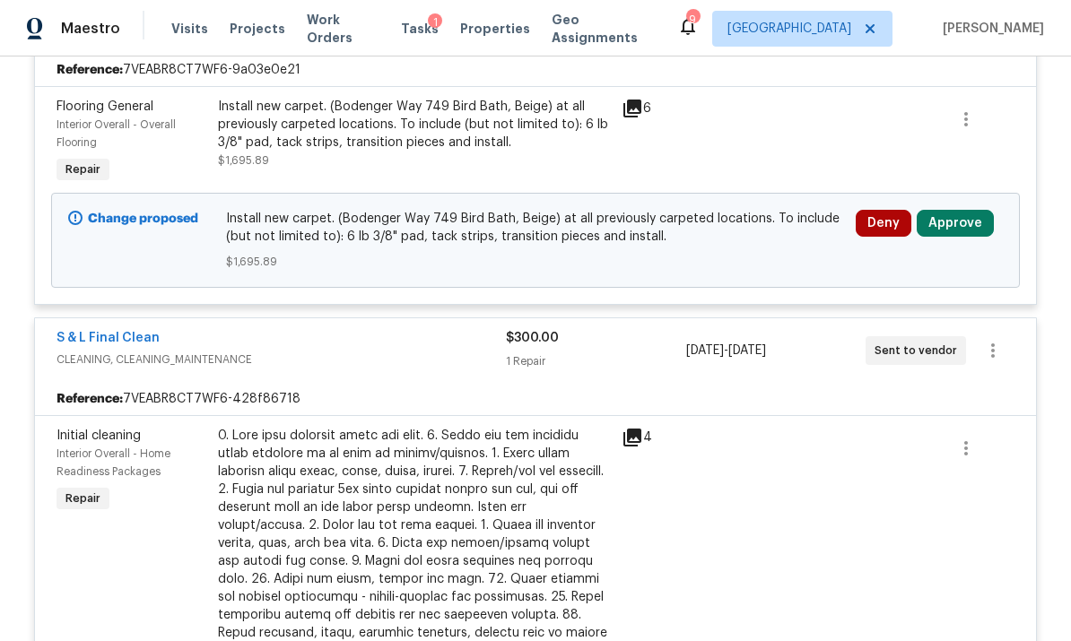
scroll to position [4440, 0]
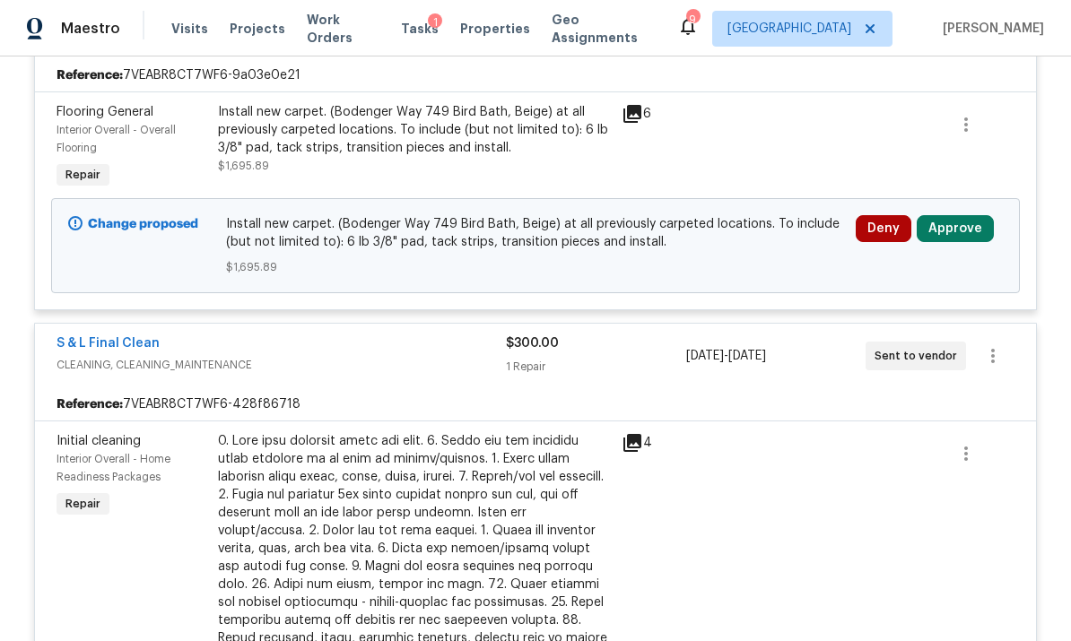
click at [747, 240] on button "Approve" at bounding box center [954, 228] width 77 height 27
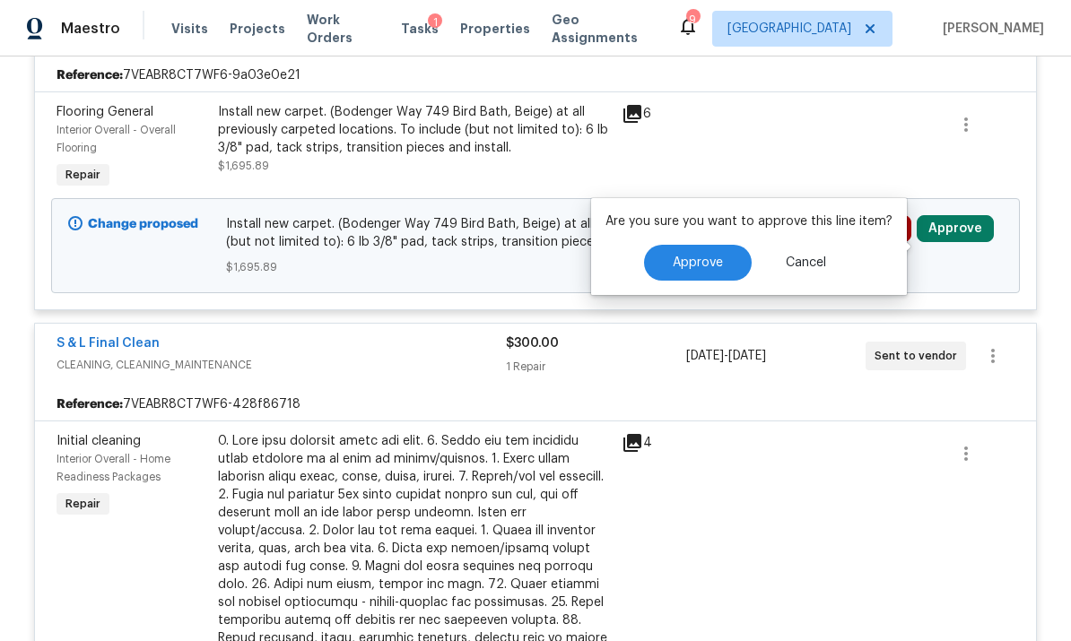
click at [711, 256] on span "Approve" at bounding box center [697, 262] width 50 height 13
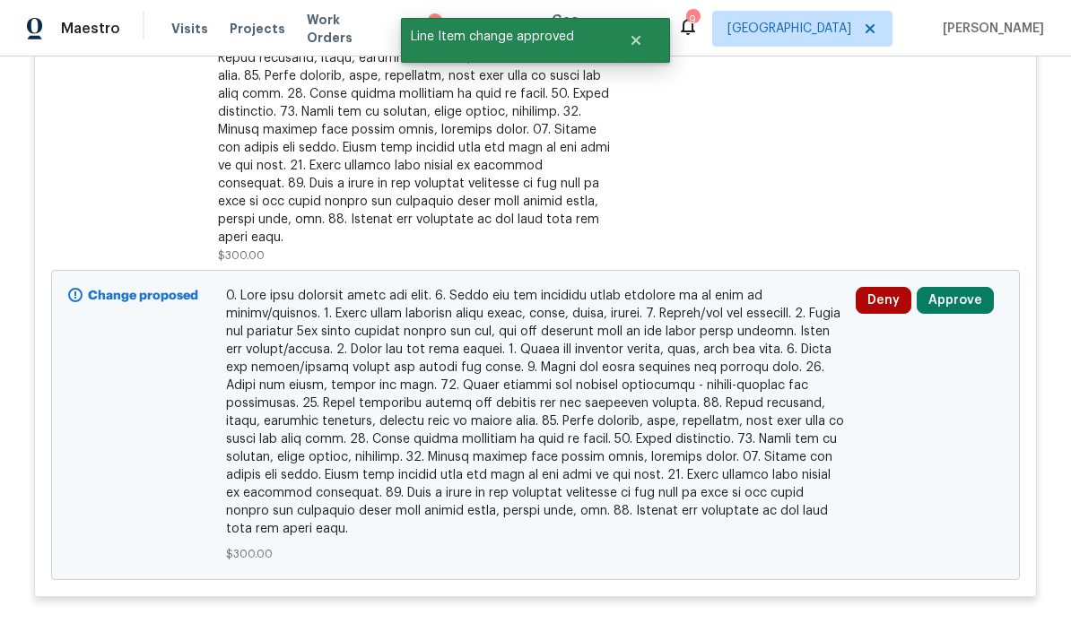
scroll to position [5024, 0]
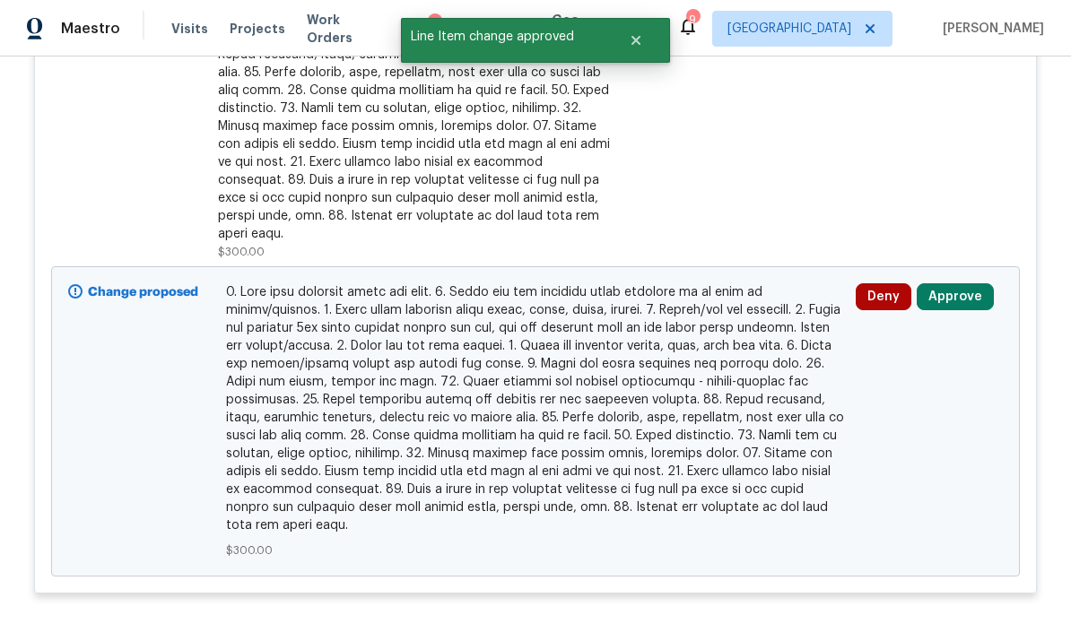
click at [747, 297] on button "Approve" at bounding box center [954, 296] width 77 height 27
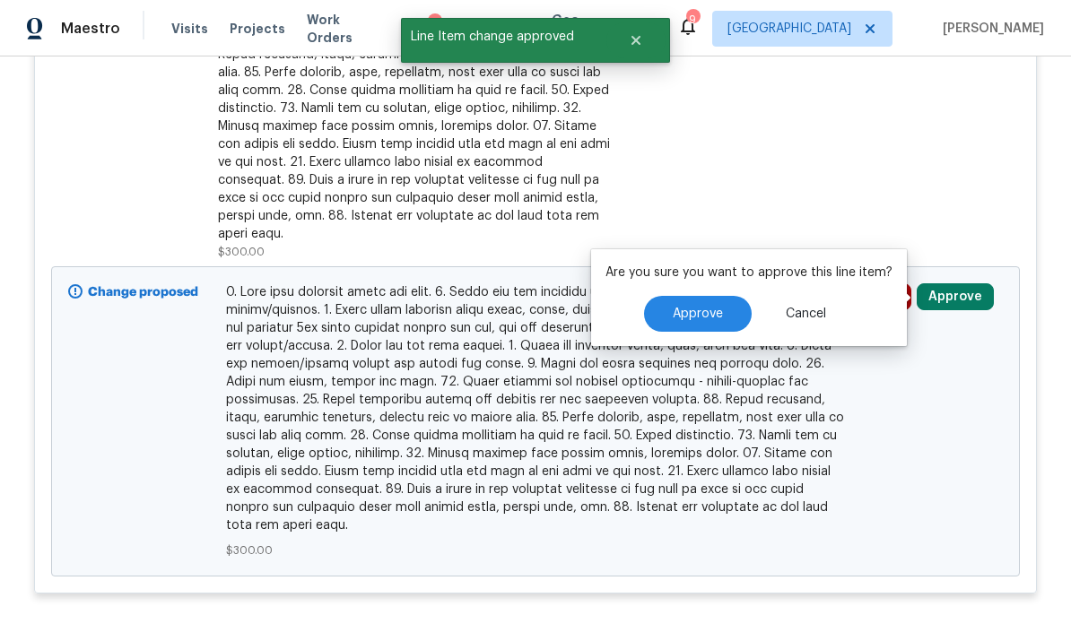
click at [700, 308] on span "Approve" at bounding box center [697, 314] width 50 height 13
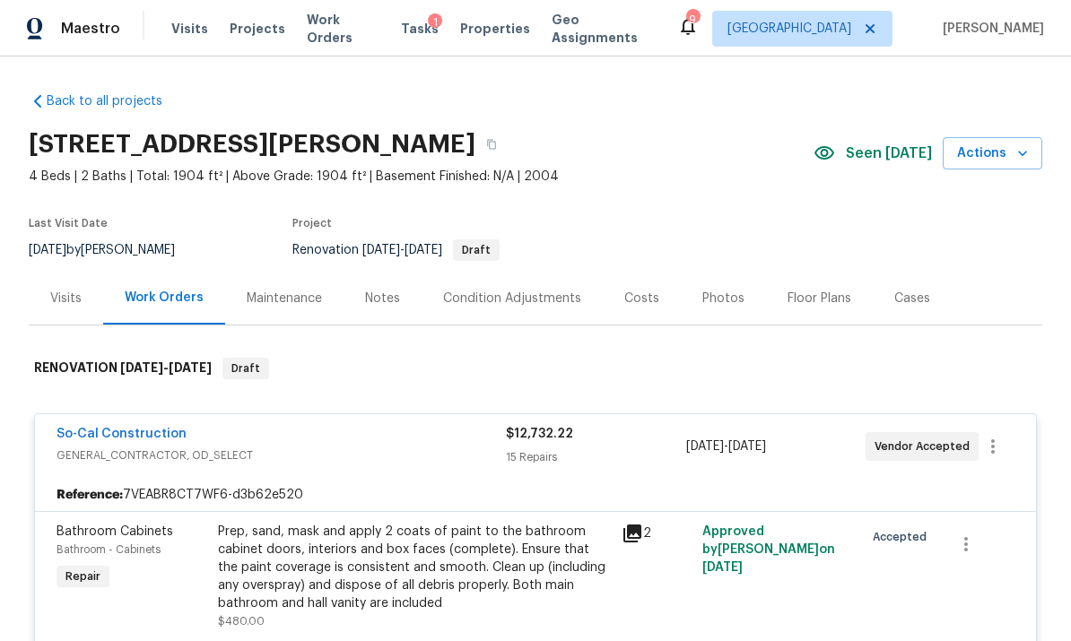
scroll to position [0, 0]
